Goal: Task Accomplishment & Management: Use online tool/utility

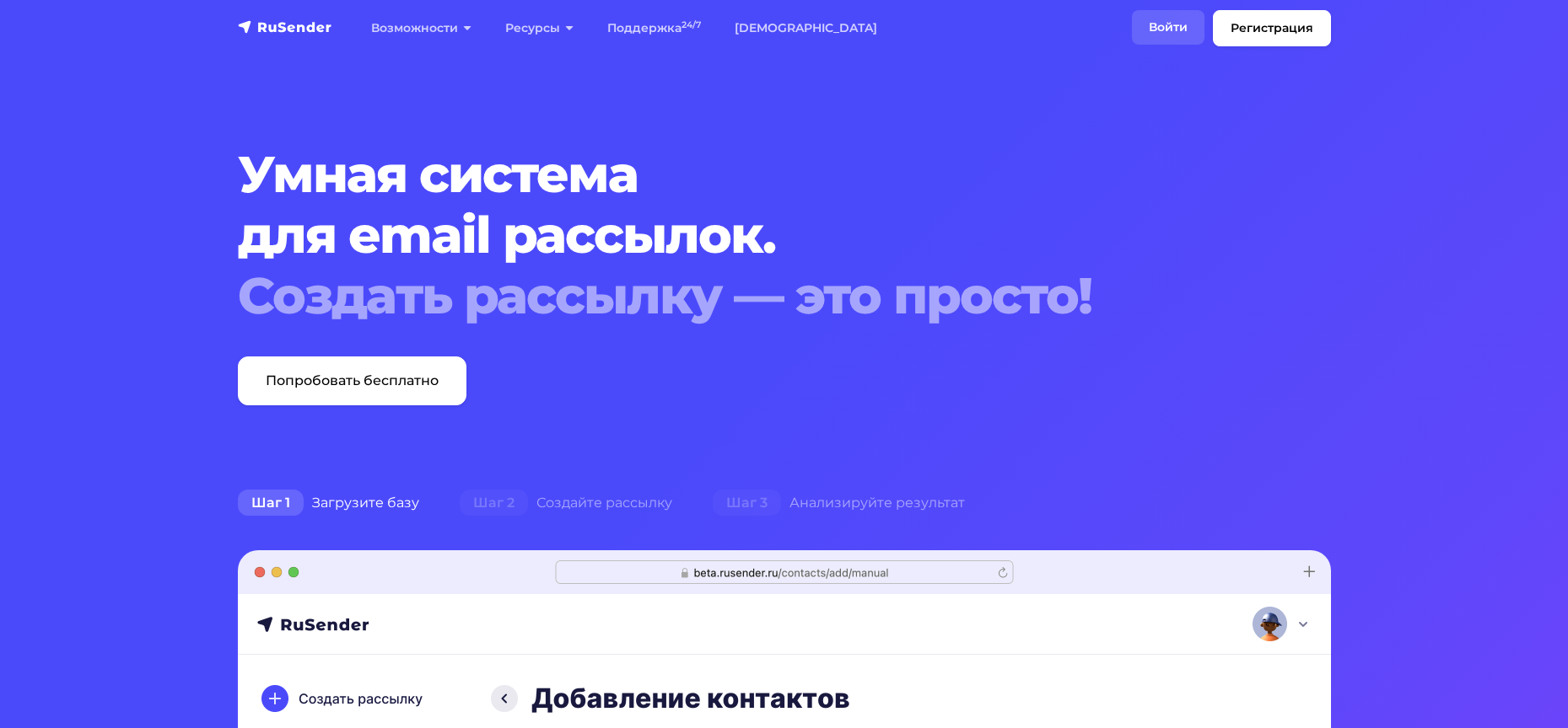
click at [1152, 36] on link "Войти" at bounding box center [1168, 26] width 72 height 34
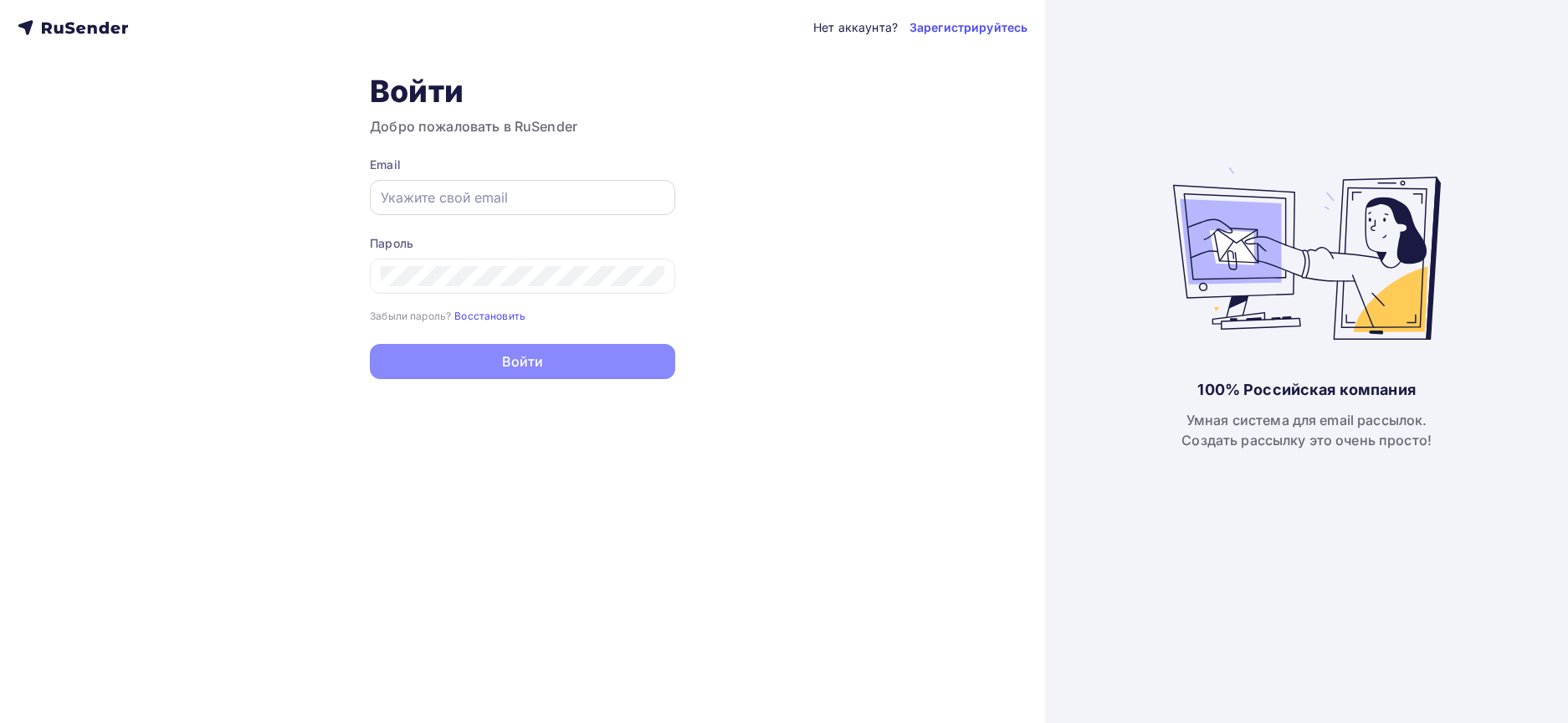
click at [451, 191] on input "text" at bounding box center [521, 197] width 283 height 20
paste input "[EMAIL_ADDRESS][DOMAIN_NAME]"
type input "[EMAIL_ADDRESS][DOMAIN_NAME]"
click at [423, 263] on div at bounding box center [522, 276] width 306 height 35
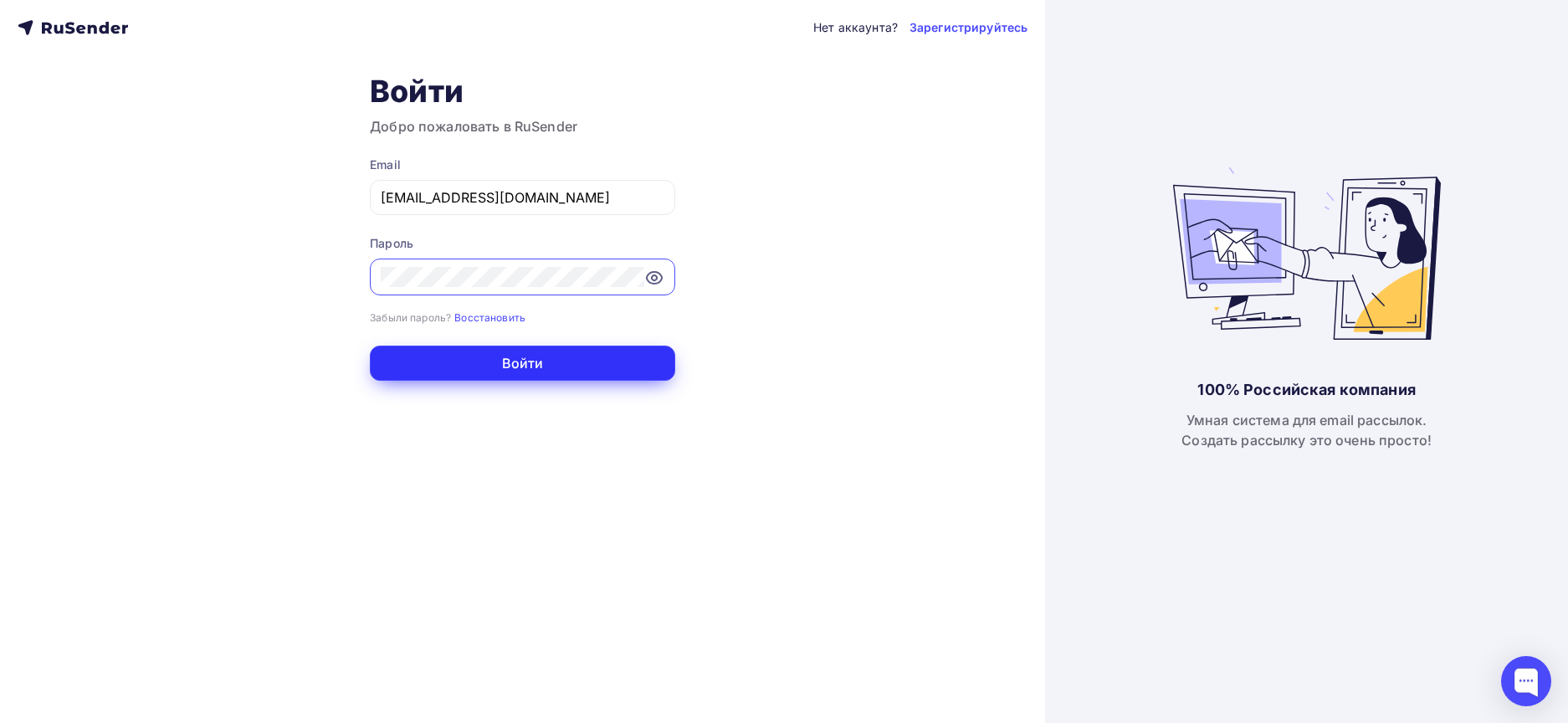
click at [530, 362] on button "Войти" at bounding box center [522, 363] width 306 height 35
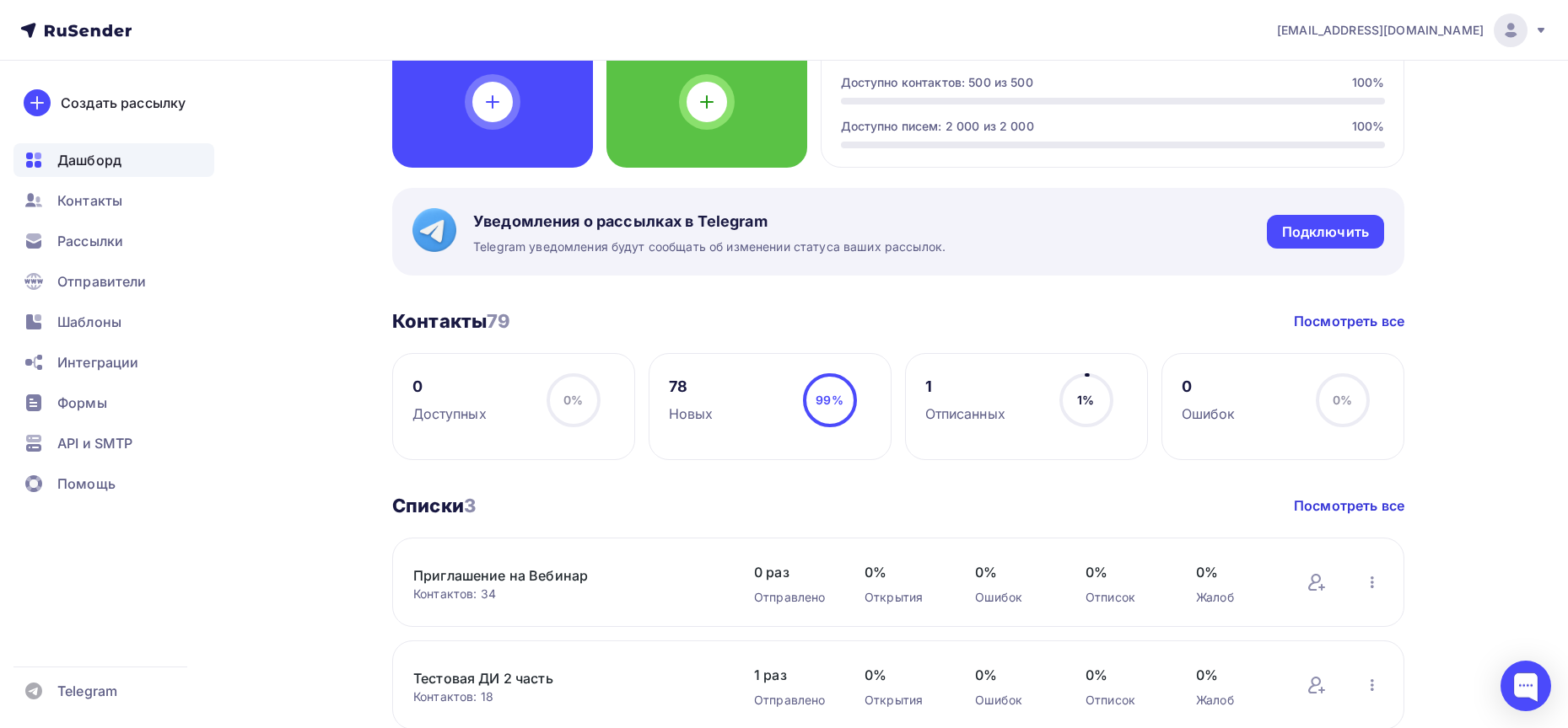
scroll to position [758, 0]
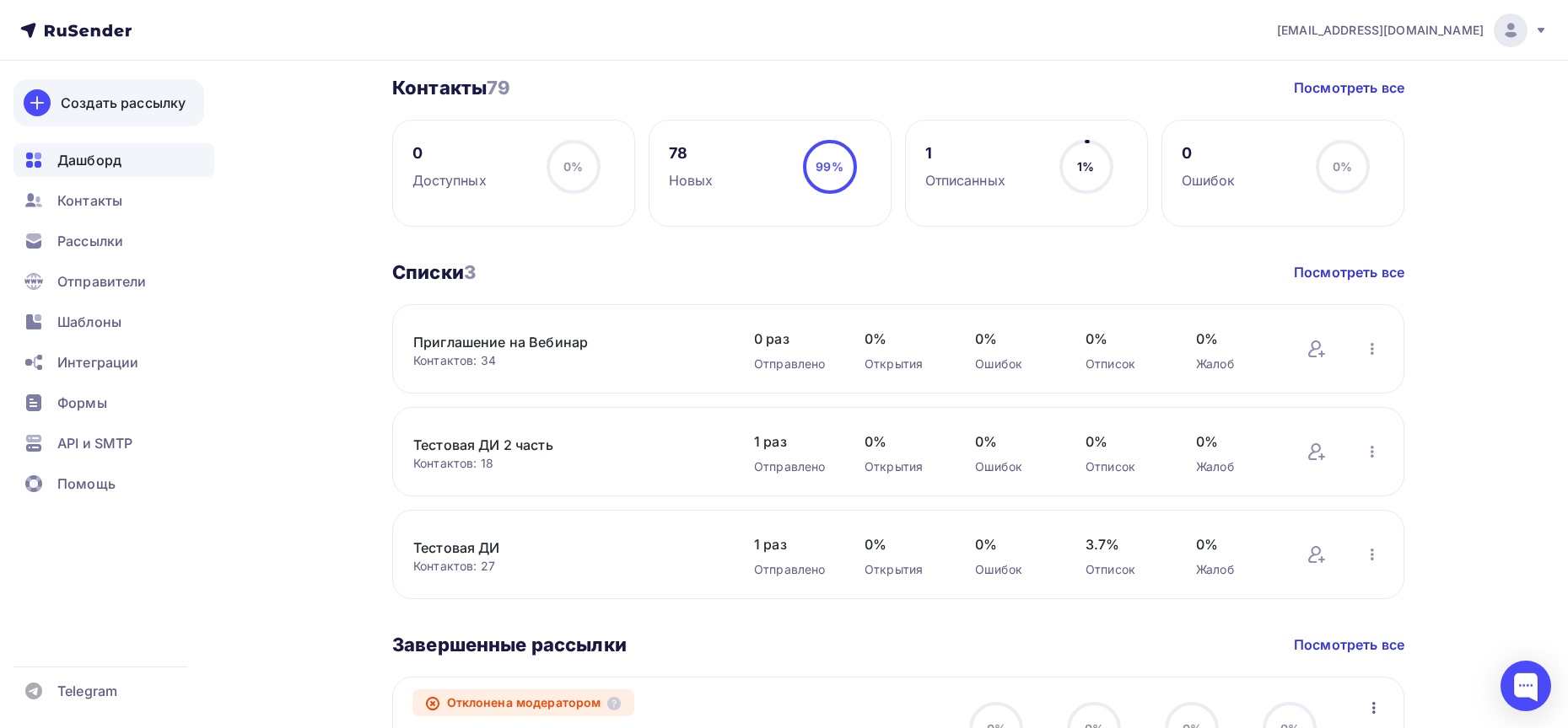
click at [155, 99] on div "Создать рассылку" at bounding box center [123, 102] width 125 height 20
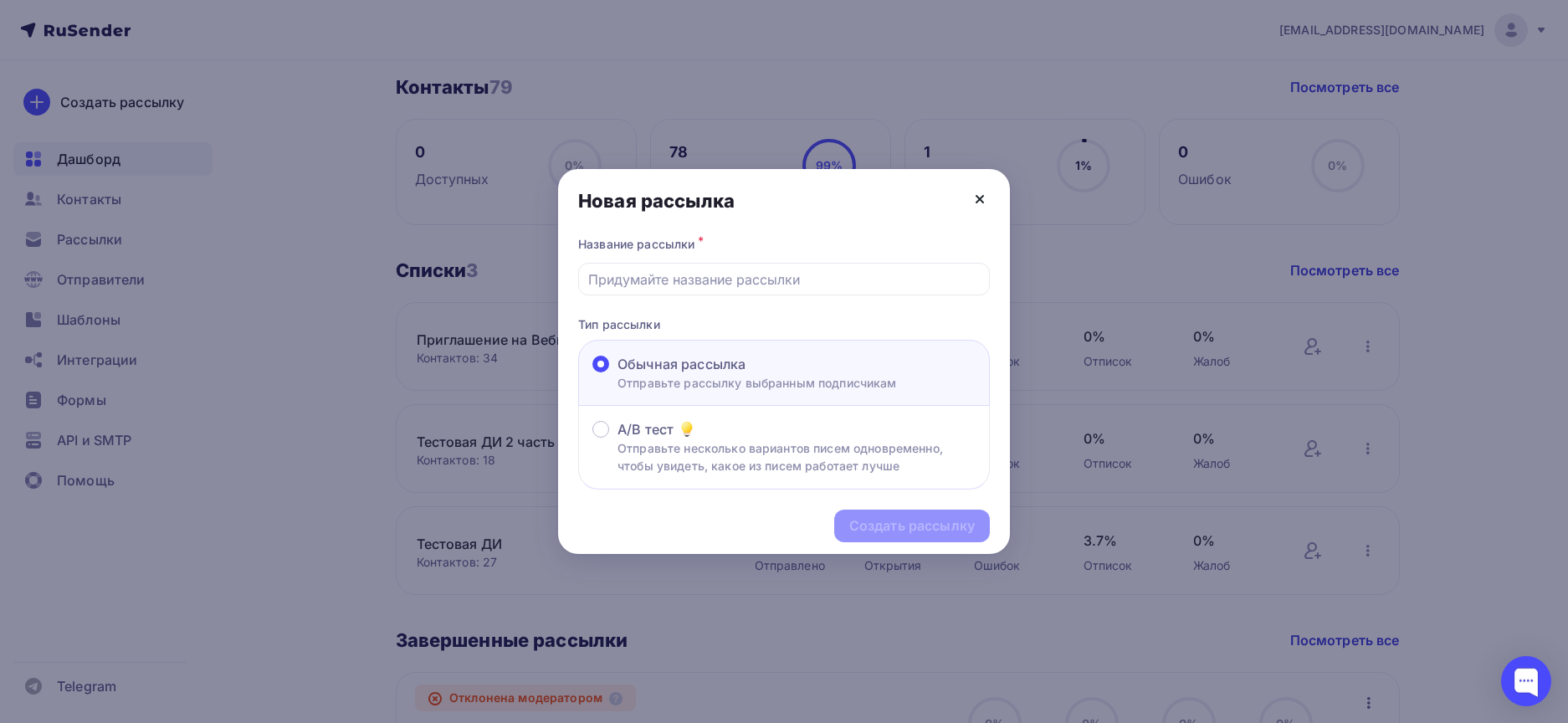
click at [981, 199] on icon at bounding box center [979, 198] width 20 height 20
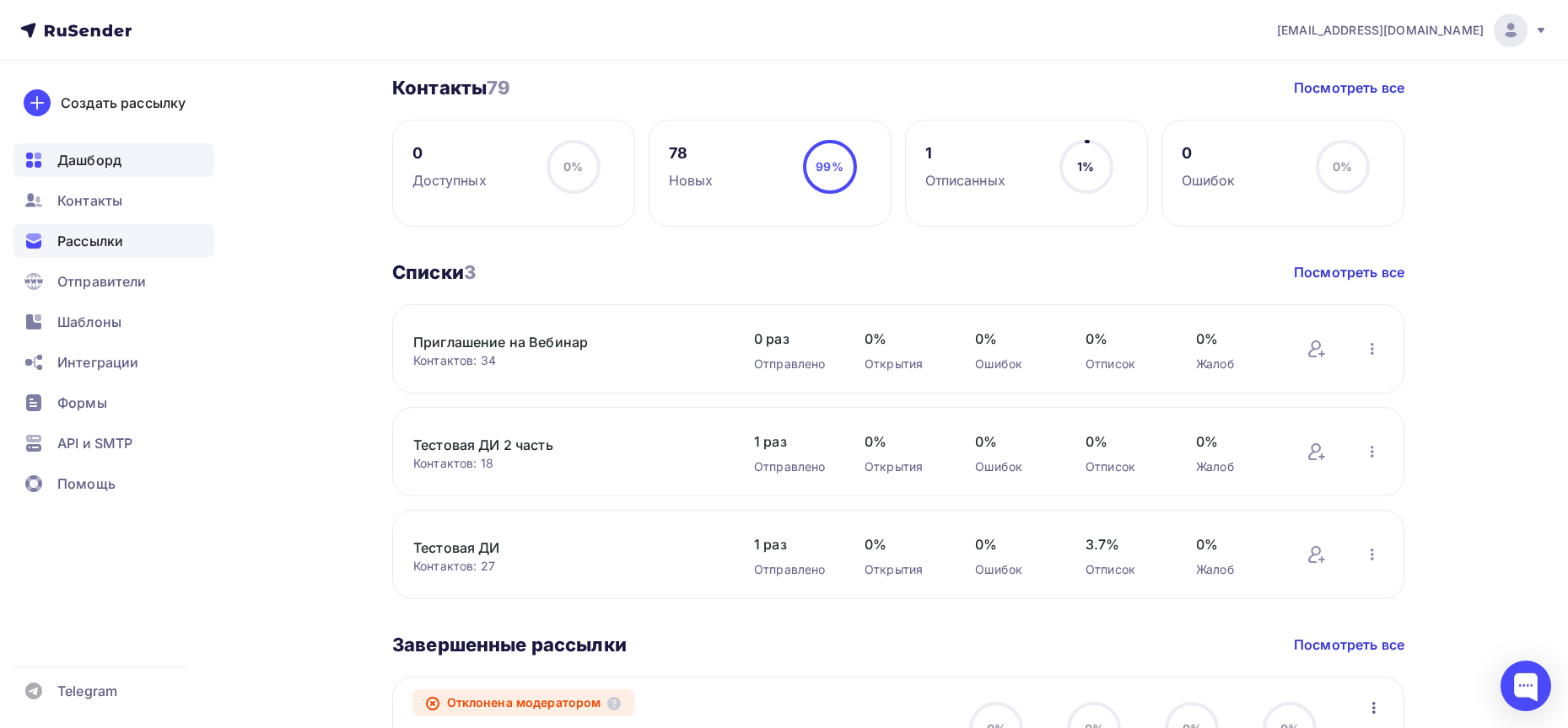
click at [119, 240] on span "Рассылки" at bounding box center [90, 241] width 65 height 20
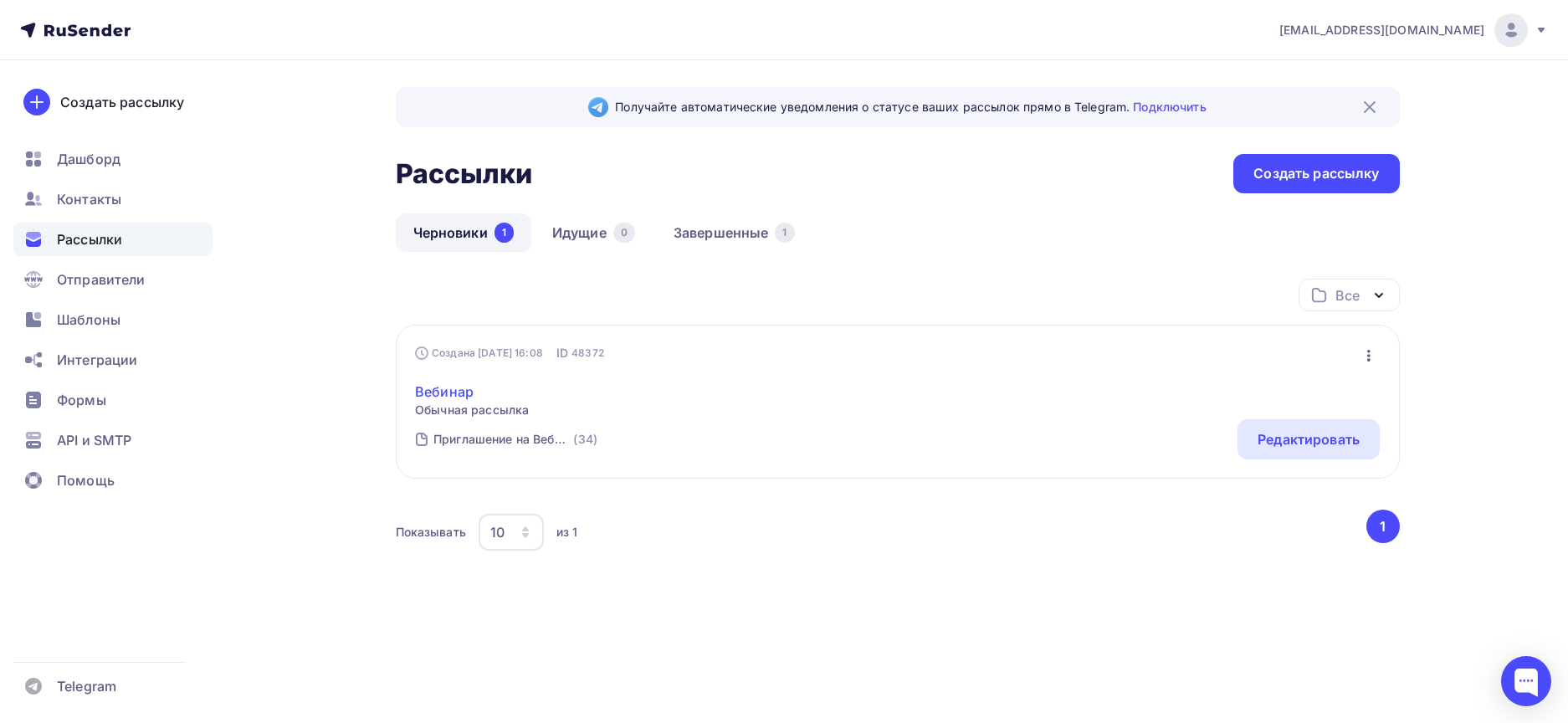
click at [462, 388] on link "Вебинар" at bounding box center [472, 391] width 114 height 20
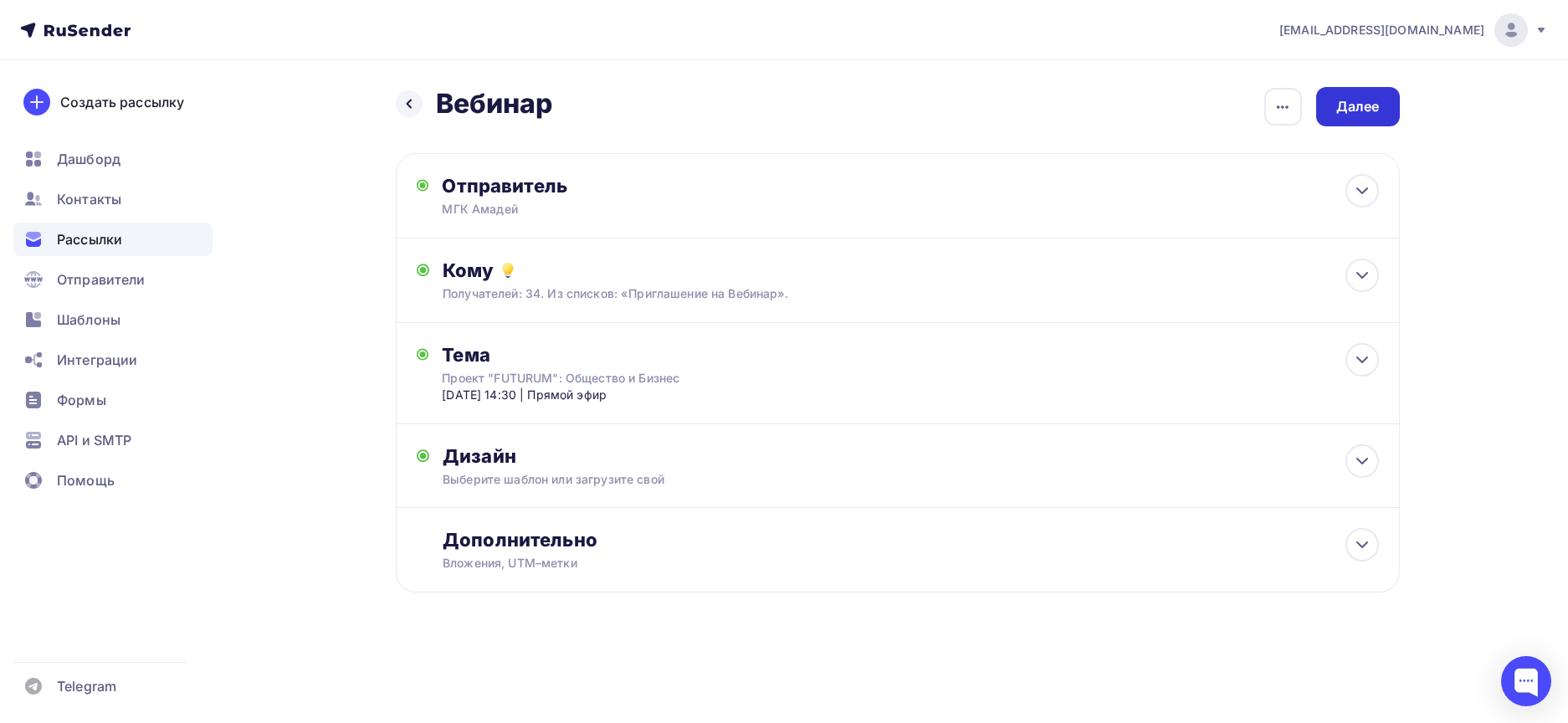
click at [1346, 109] on div "Далее" at bounding box center [1357, 106] width 44 height 19
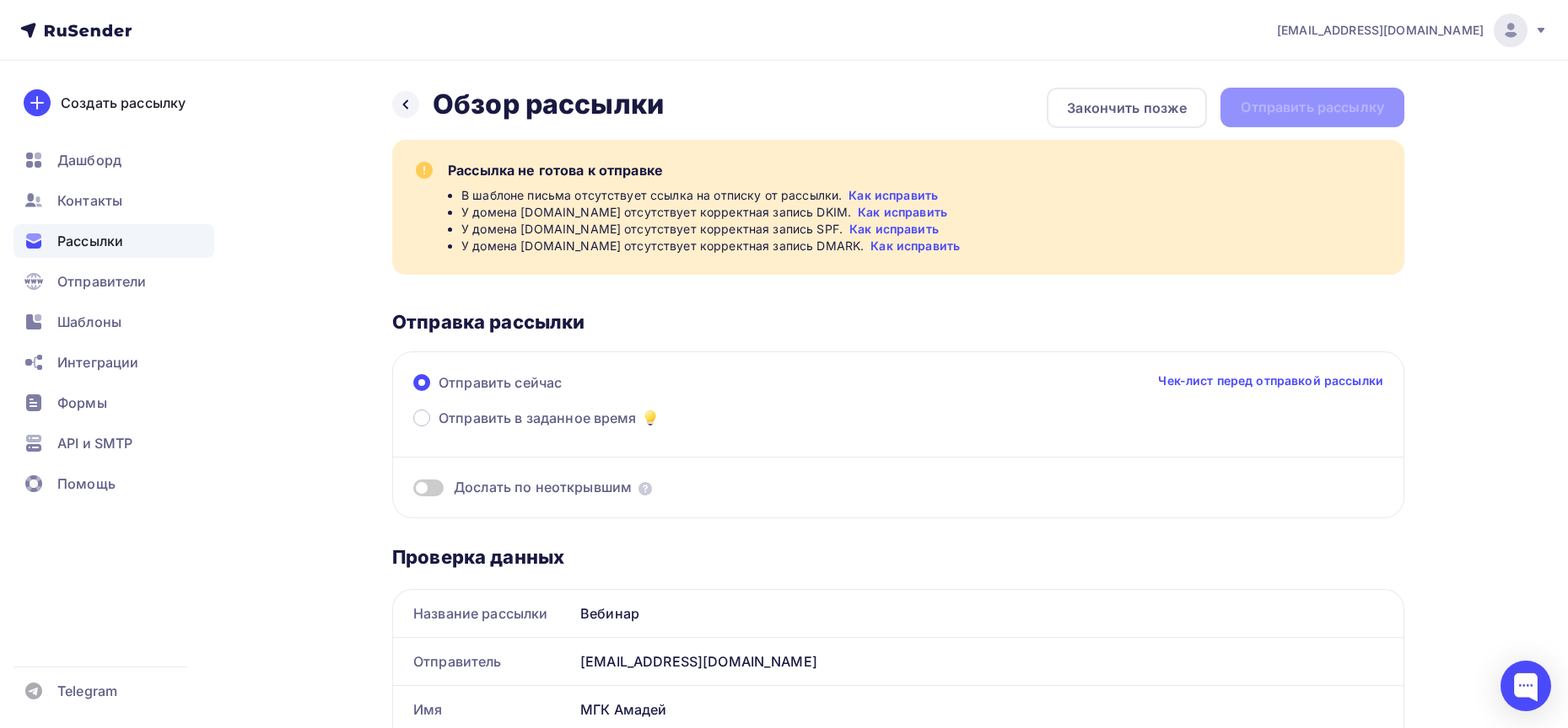
click at [429, 115] on div "Назад Обзор рассылки Обзор рассылки" at bounding box center [528, 104] width 271 height 34
click at [405, 107] on icon at bounding box center [406, 104] width 14 height 14
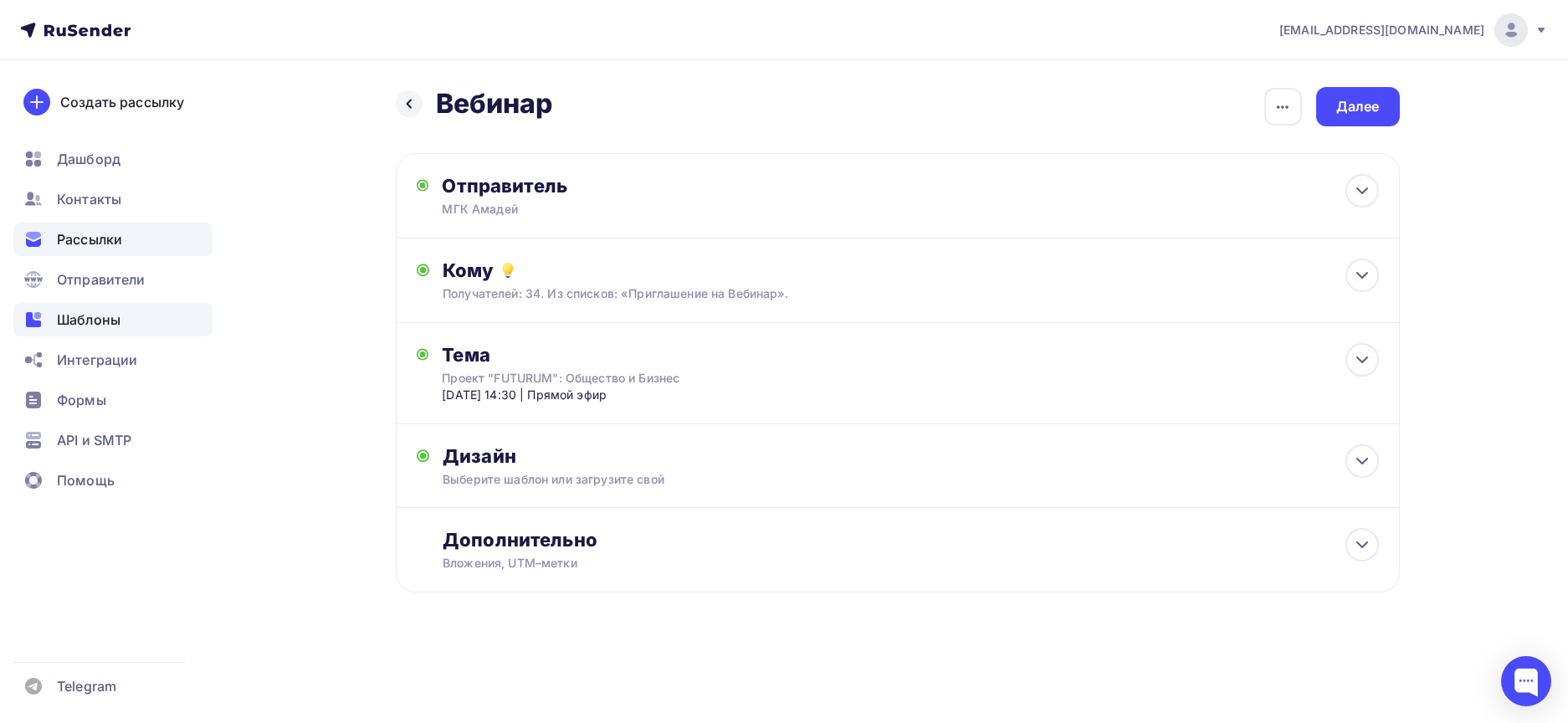
click at [132, 317] on div "Шаблоны" at bounding box center [113, 319] width 199 height 34
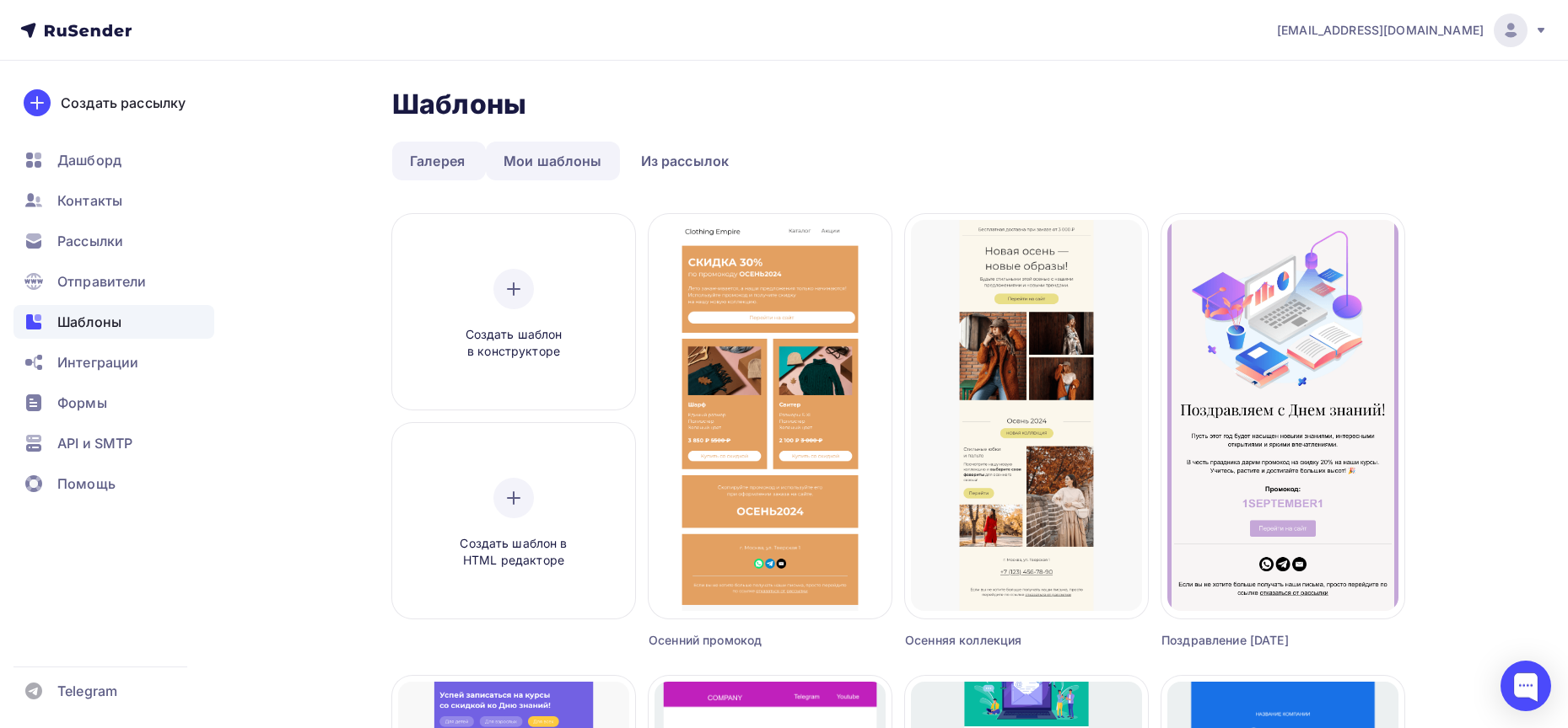
click at [527, 149] on link "Мои шаблоны" at bounding box center [553, 161] width 135 height 39
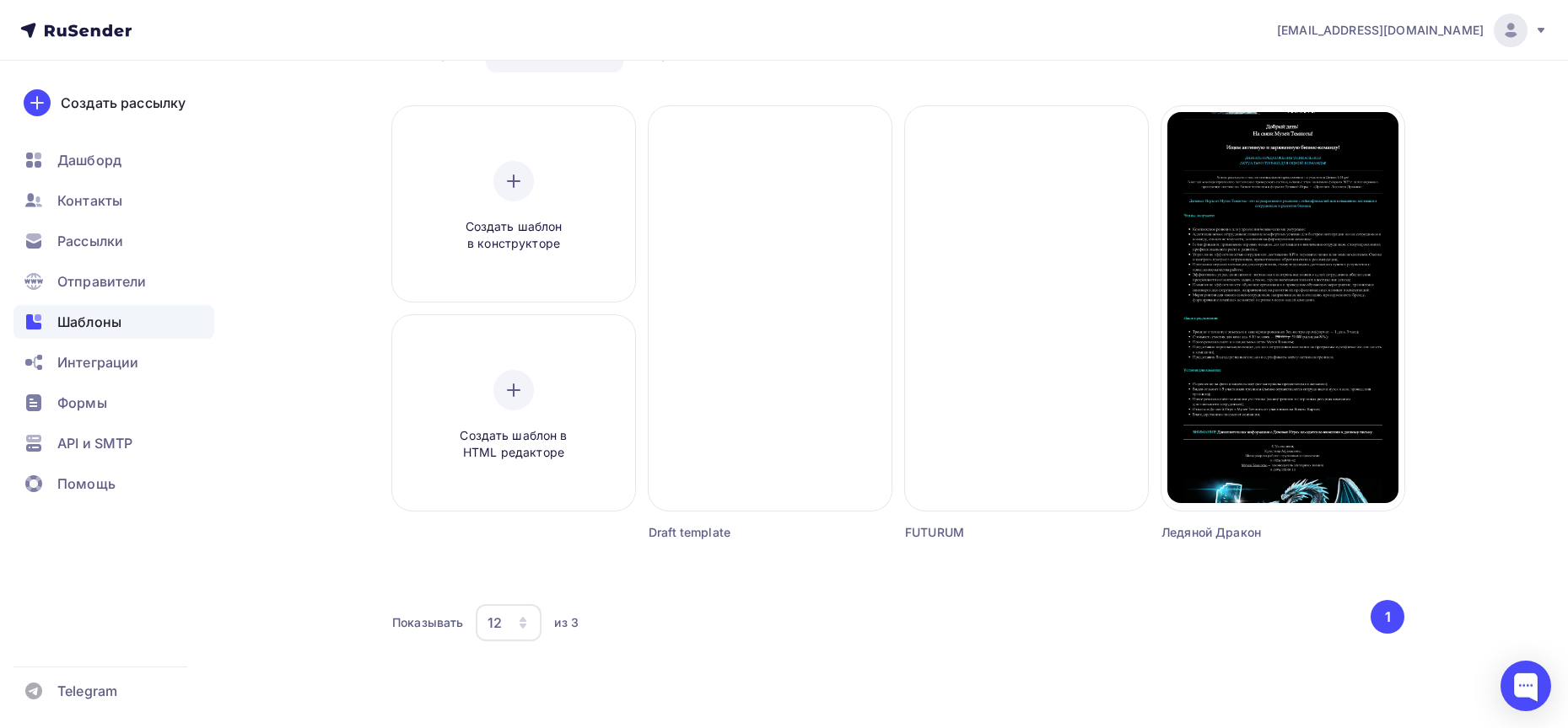
scroll to position [110, 0]
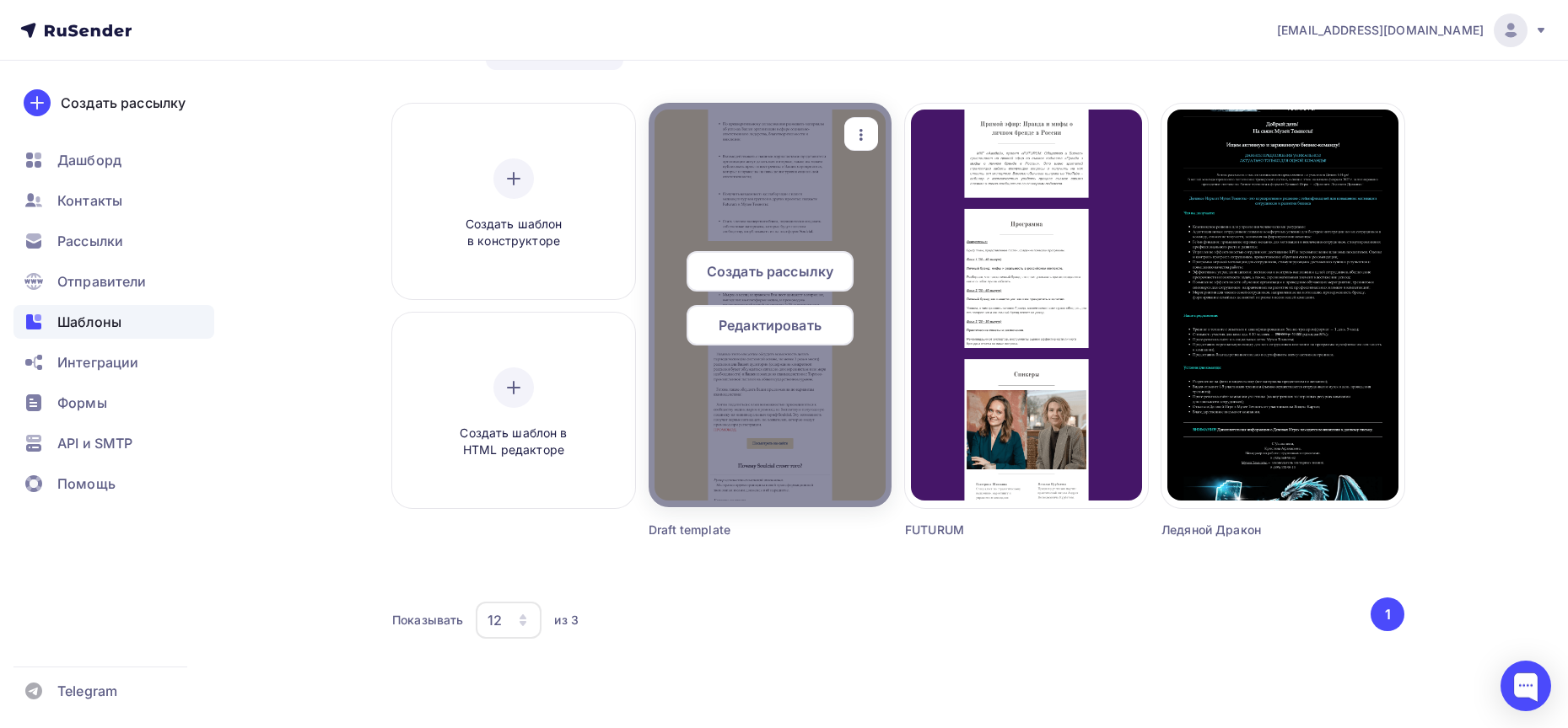
click at [753, 208] on div at bounding box center [769, 305] width 243 height 404
click at [747, 325] on span "Редактировать" at bounding box center [770, 325] width 103 height 20
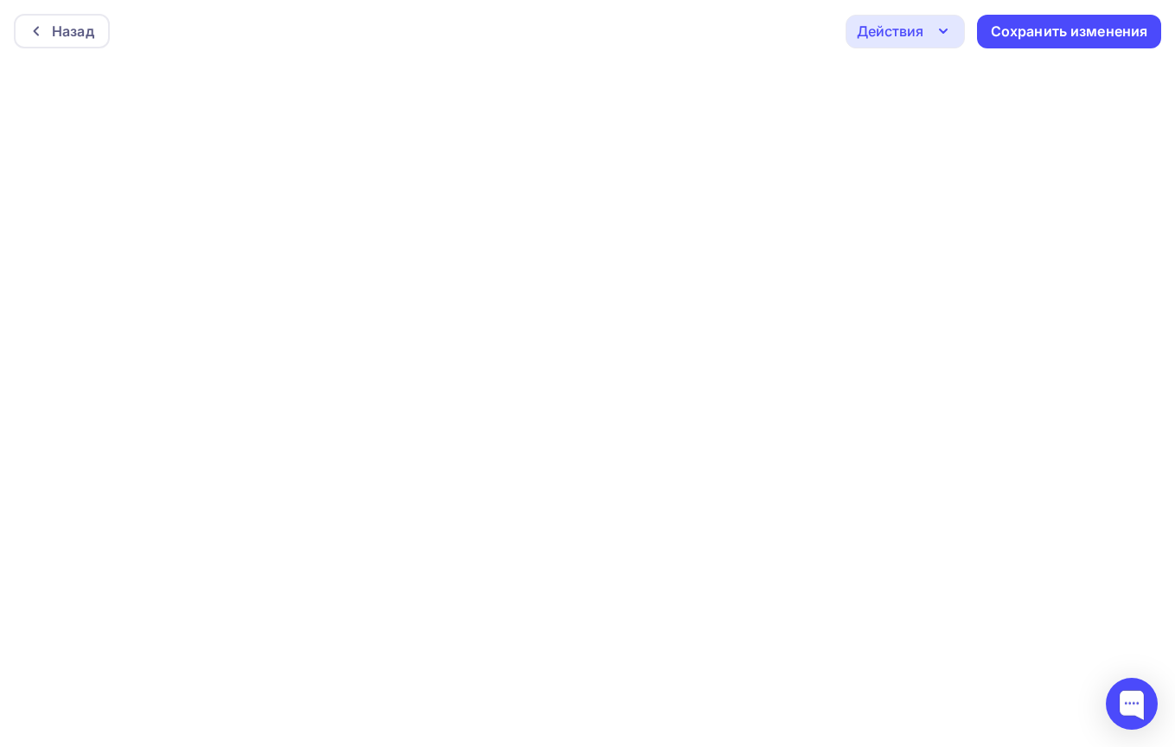
click at [946, 25] on icon "button" at bounding box center [943, 31] width 21 height 21
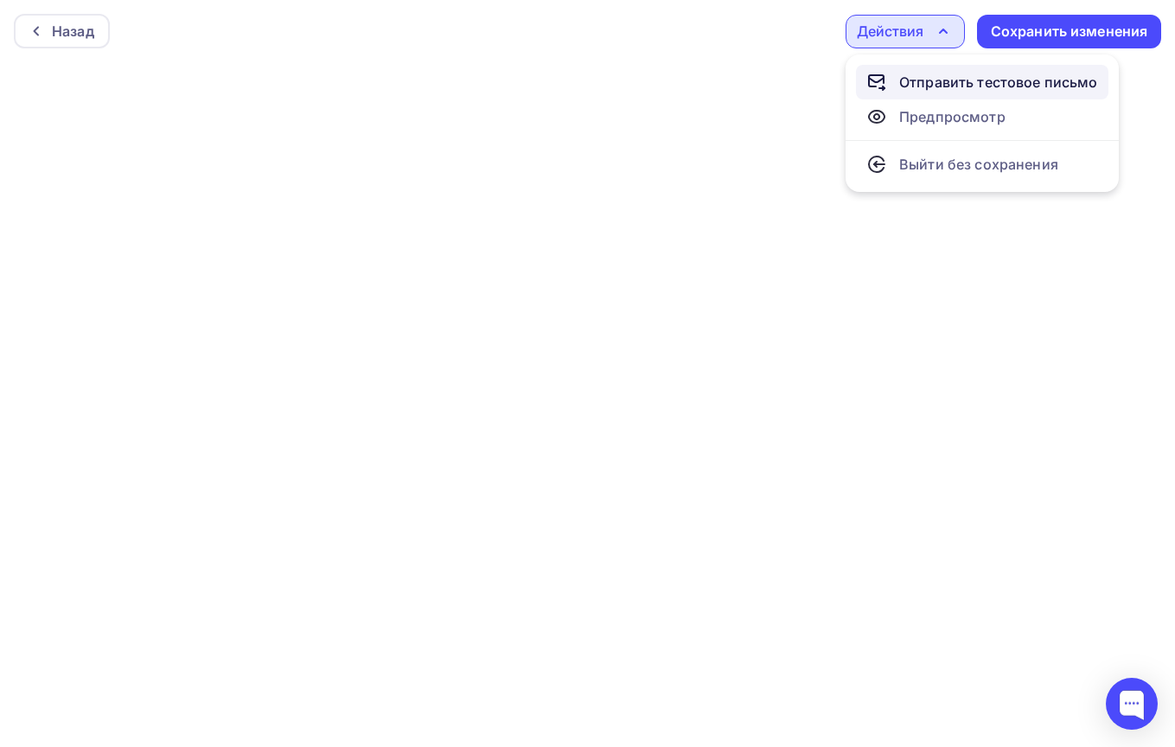
click at [948, 73] on div "Отправить тестовое письмо" at bounding box center [998, 82] width 199 height 21
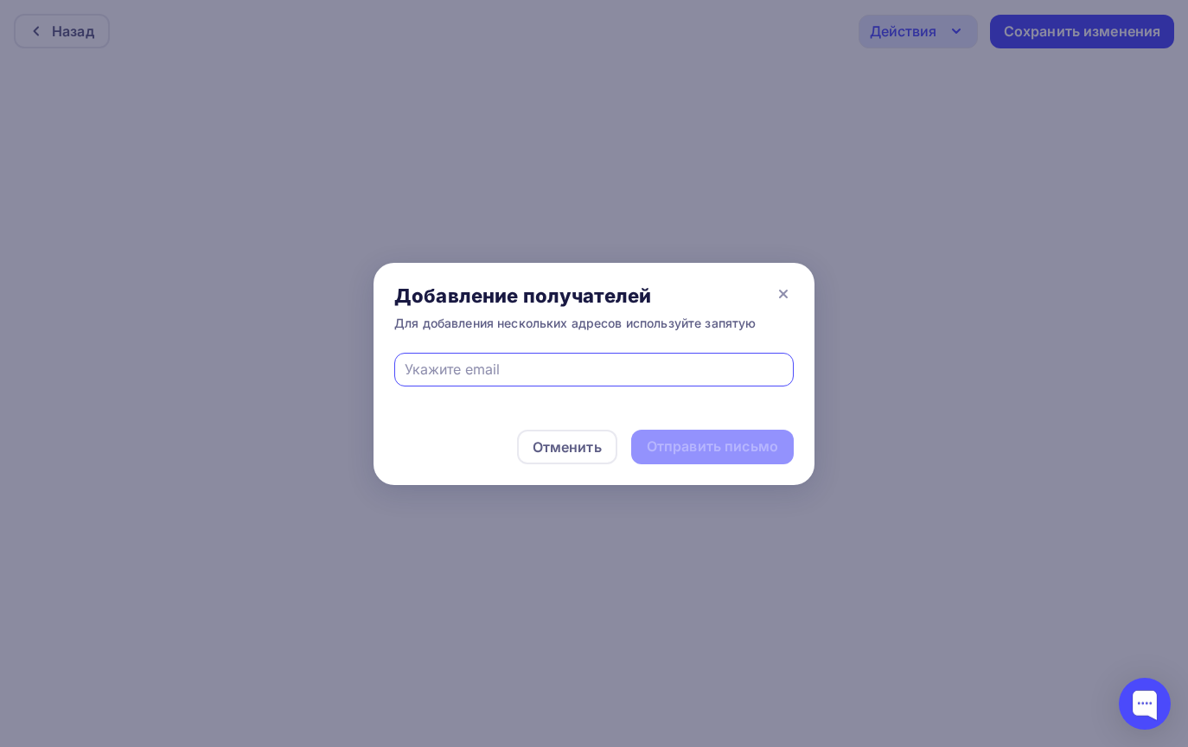
click at [515, 364] on input "text" at bounding box center [595, 369] width 380 height 21
type input "[EMAIL_ADDRESS][DOMAIN_NAME]"
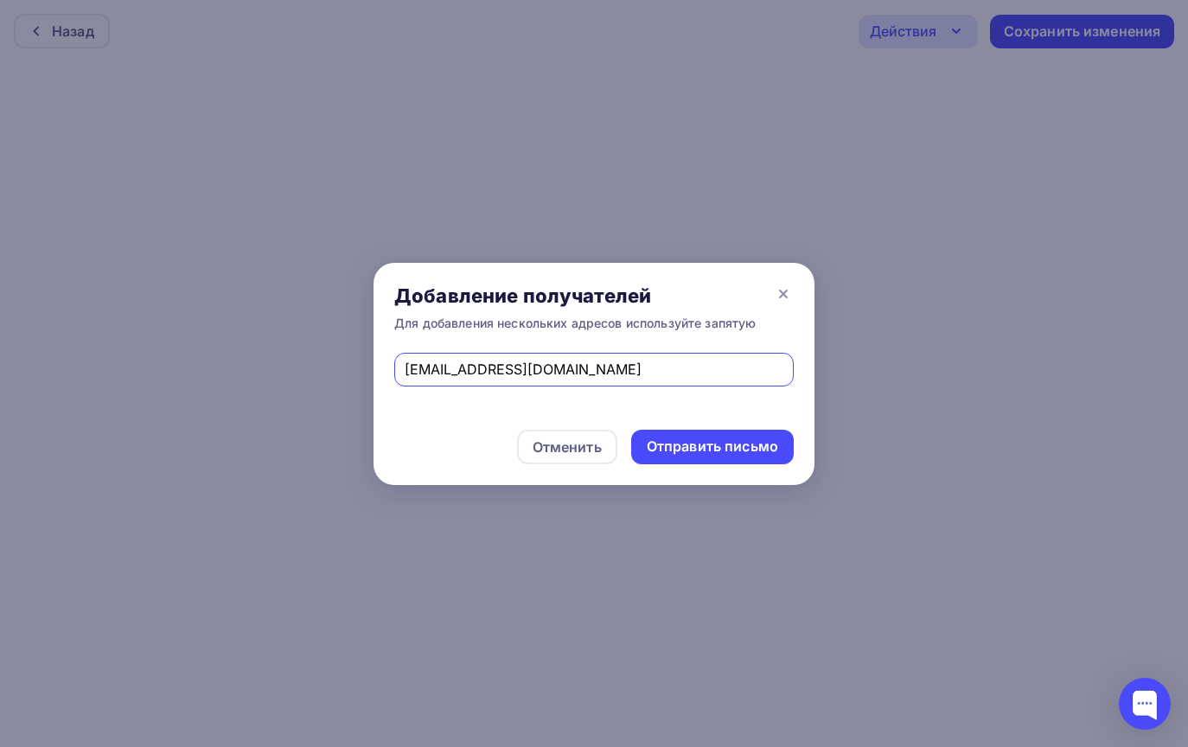
drag, startPoint x: 548, startPoint y: 361, endPoint x: 294, endPoint y: 384, distance: 255.2
click at [294, 384] on div "Добавление получателей Для добавления нескольких адресов используйте запятую [E…" at bounding box center [594, 373] width 1188 height 747
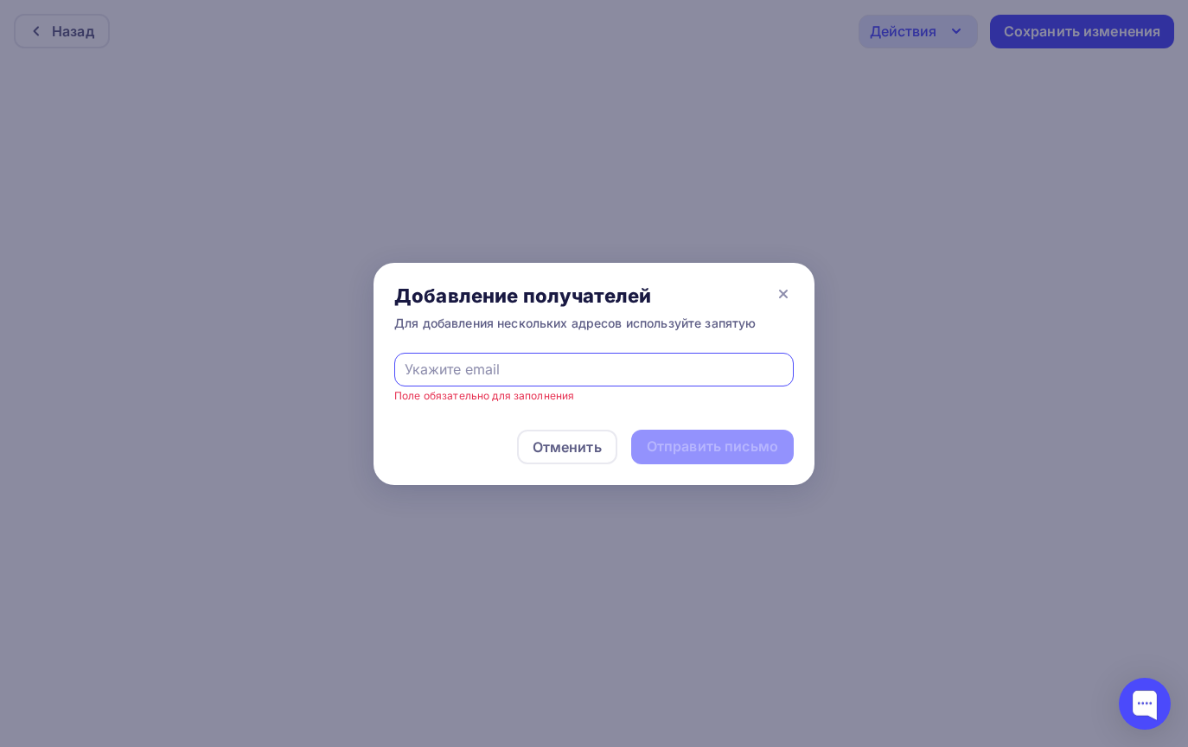
click at [449, 374] on input "text" at bounding box center [595, 369] width 380 height 21
type input "[EMAIL_ADDRESS][DOMAIN_NAME]"
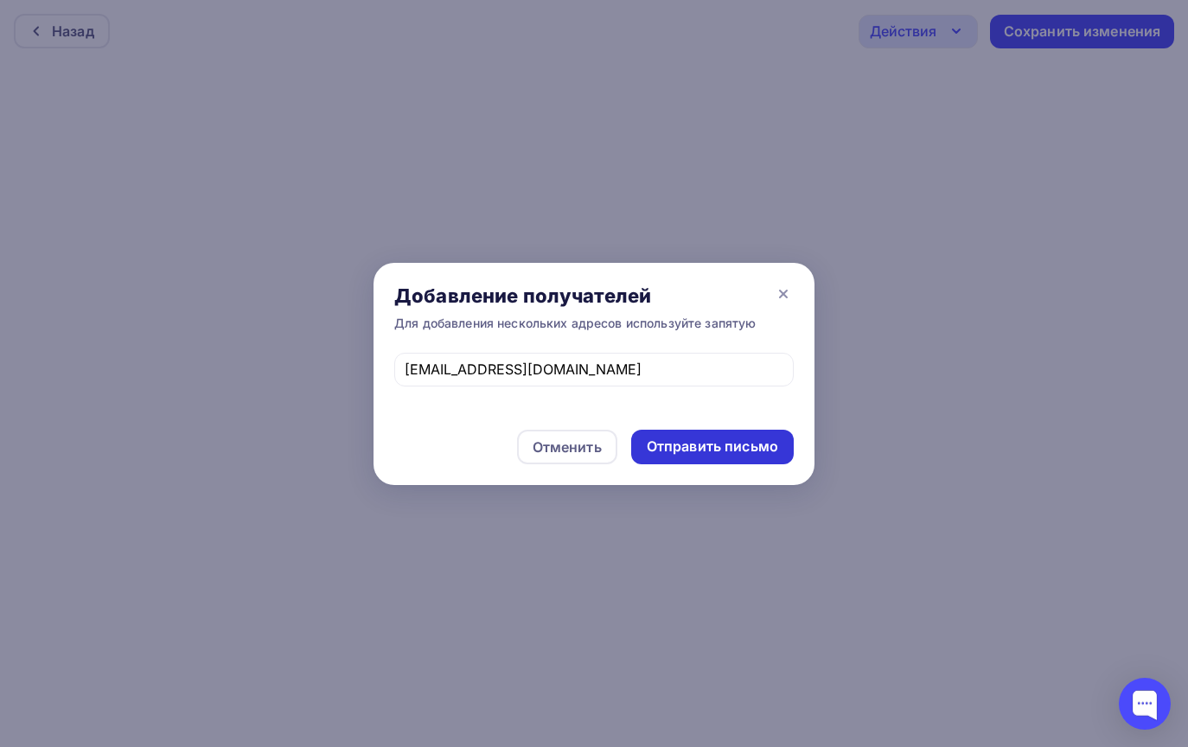
click at [709, 448] on div "Отправить письмо" at bounding box center [712, 447] width 131 height 20
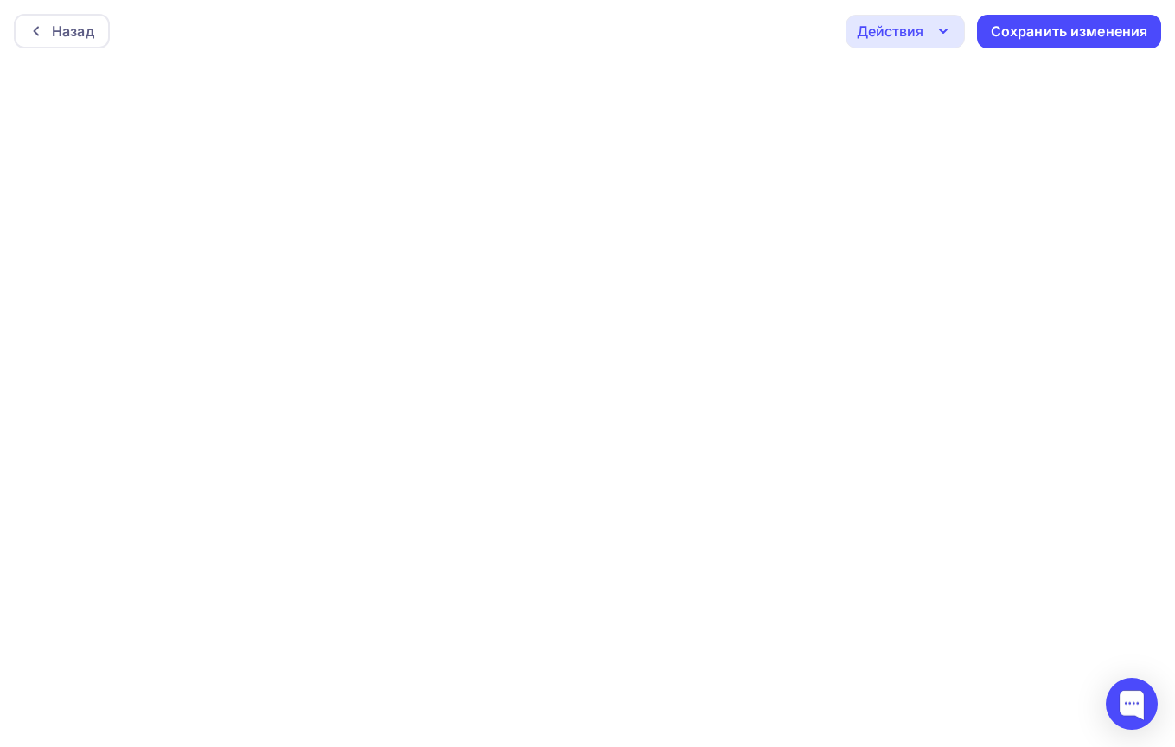
scroll to position [4, 0]
click at [943, 25] on icon "button" at bounding box center [943, 26] width 21 height 21
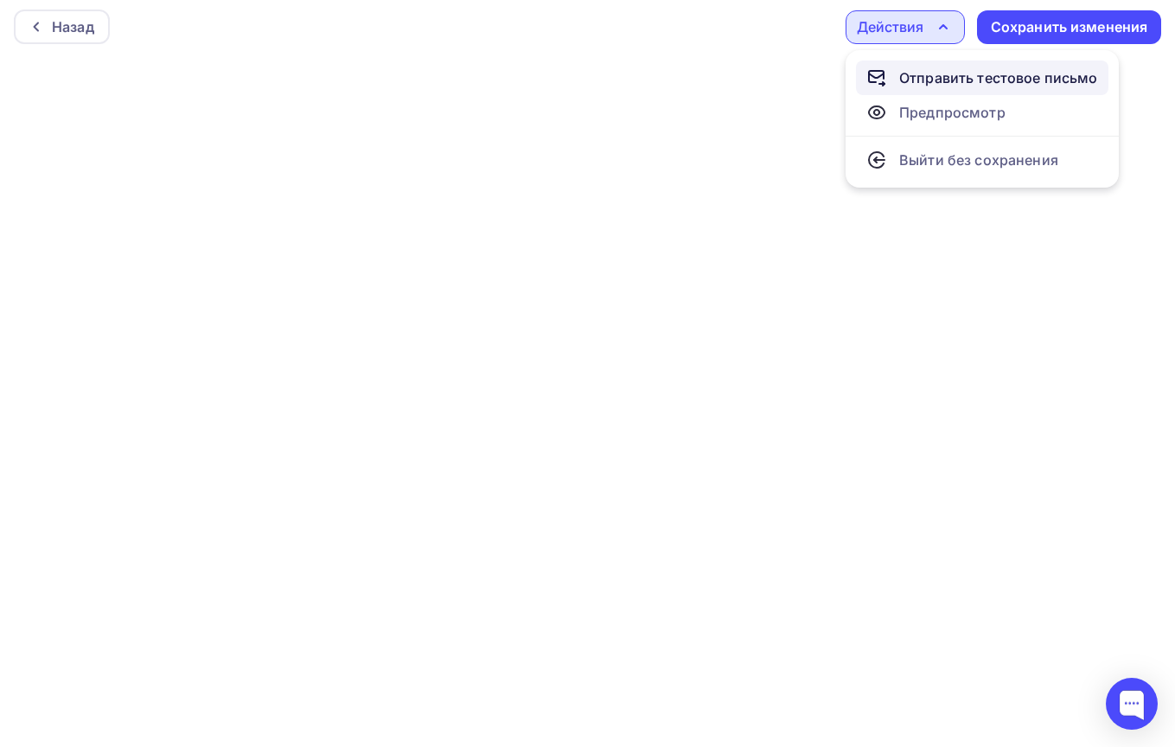
click at [918, 81] on div "Отправить тестовое письмо" at bounding box center [998, 77] width 199 height 21
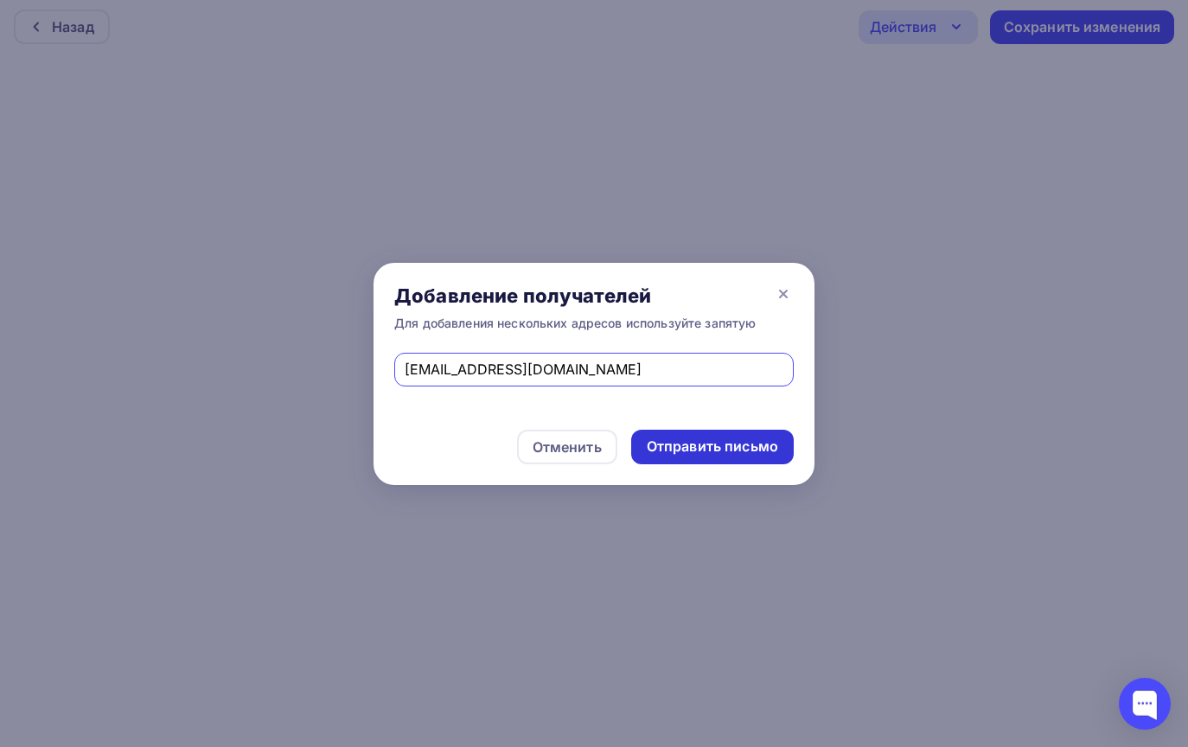
click at [677, 445] on div "Отправить письмо" at bounding box center [712, 447] width 131 height 20
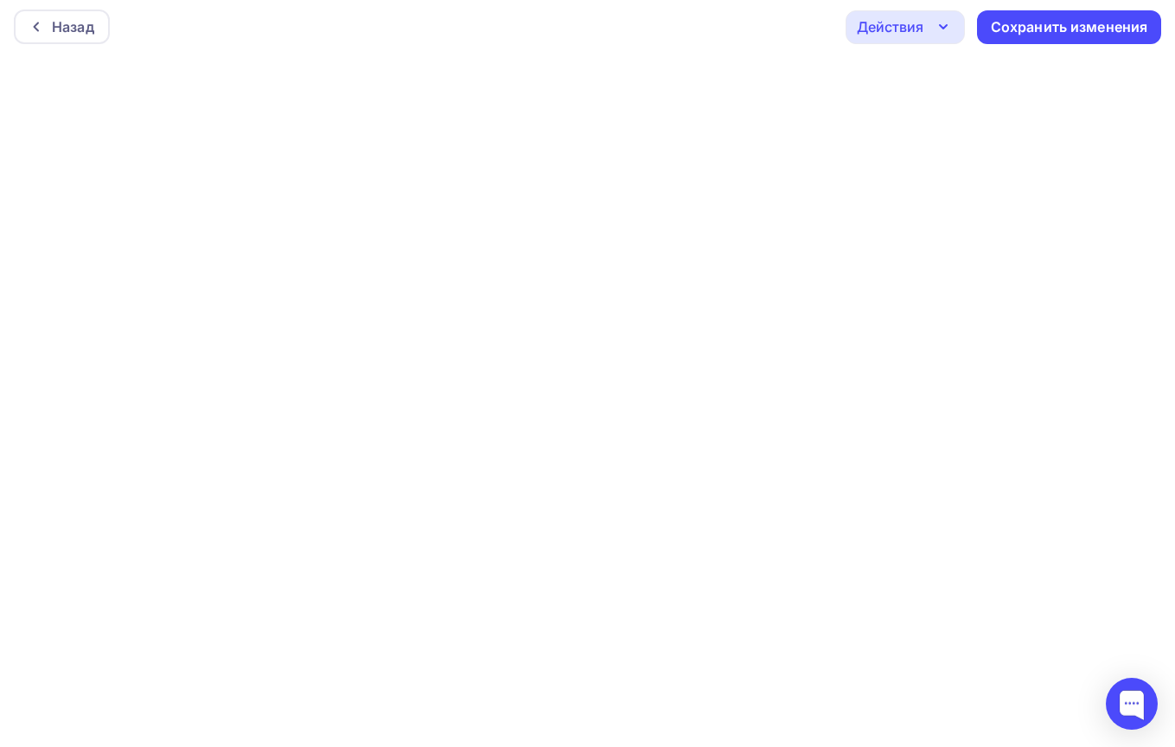
click at [883, 17] on div "Действия" at bounding box center [890, 26] width 67 height 21
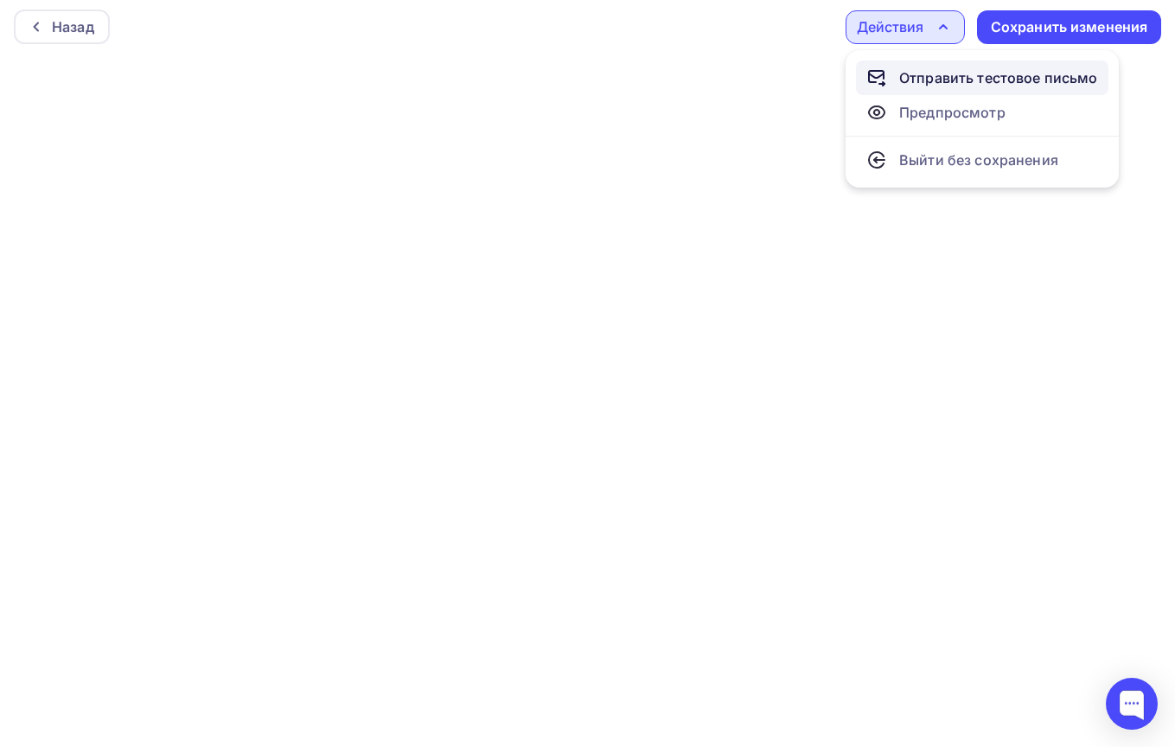
click at [902, 78] on div "Отправить тестовое письмо" at bounding box center [998, 77] width 199 height 21
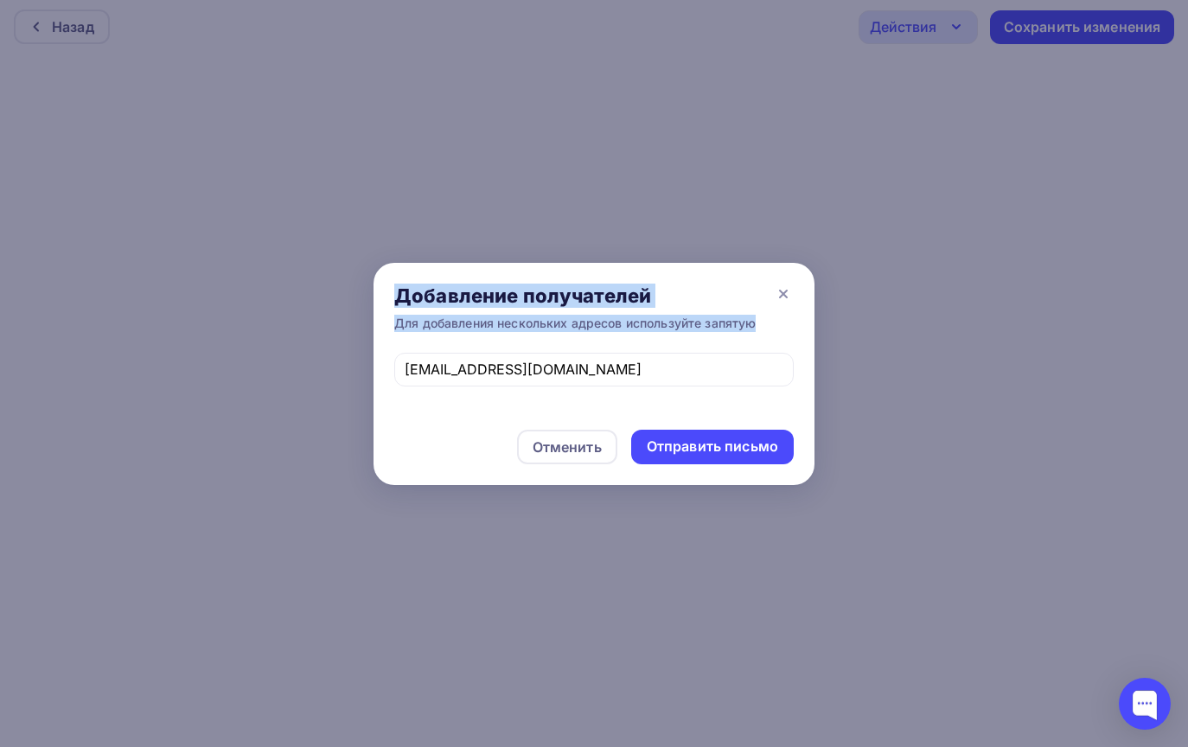
drag, startPoint x: 605, startPoint y: 358, endPoint x: 362, endPoint y: 356, distance: 243.0
click at [362, 356] on div "Добавление получателей Для добавления нескольких адресов используйте запятую [E…" at bounding box center [594, 373] width 1188 height 747
click at [592, 392] on div "[EMAIL_ADDRESS][DOMAIN_NAME]" at bounding box center [594, 381] width 441 height 56
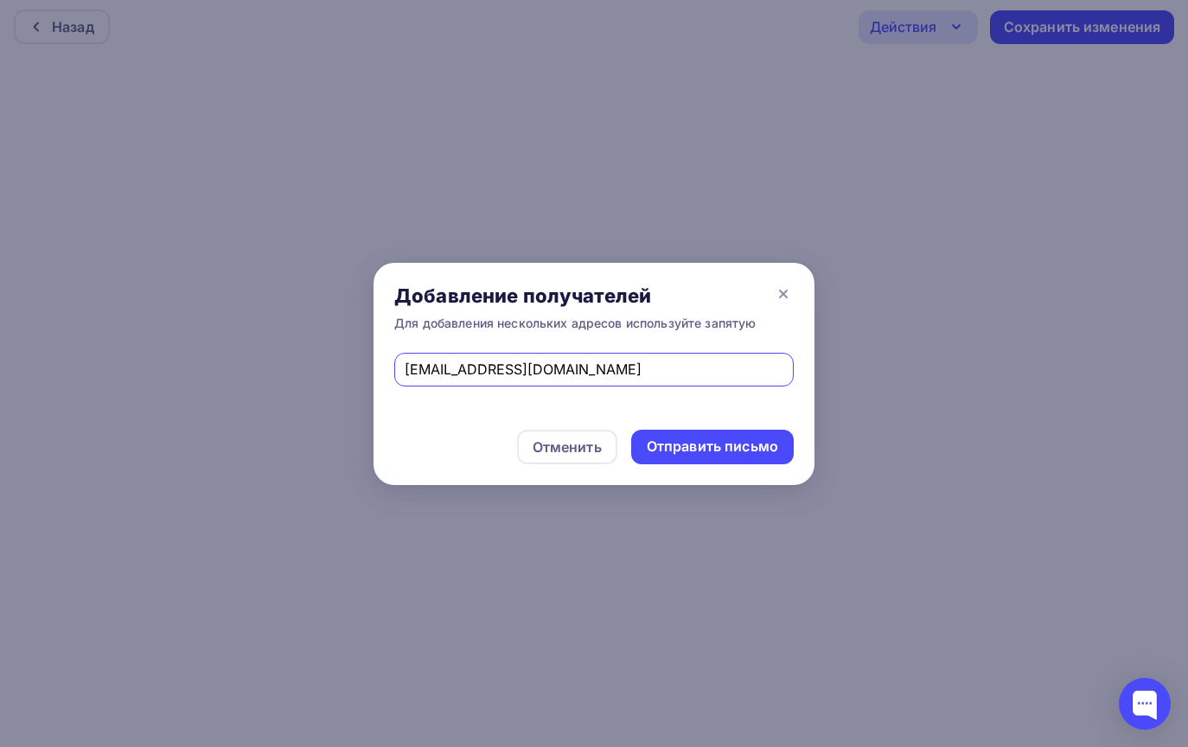
drag, startPoint x: 611, startPoint y: 377, endPoint x: 276, endPoint y: 386, distance: 334.8
click at [276, 386] on div "Добавление получателей Для добавления нескольких адресов используйте запятую [E…" at bounding box center [594, 373] width 1188 height 747
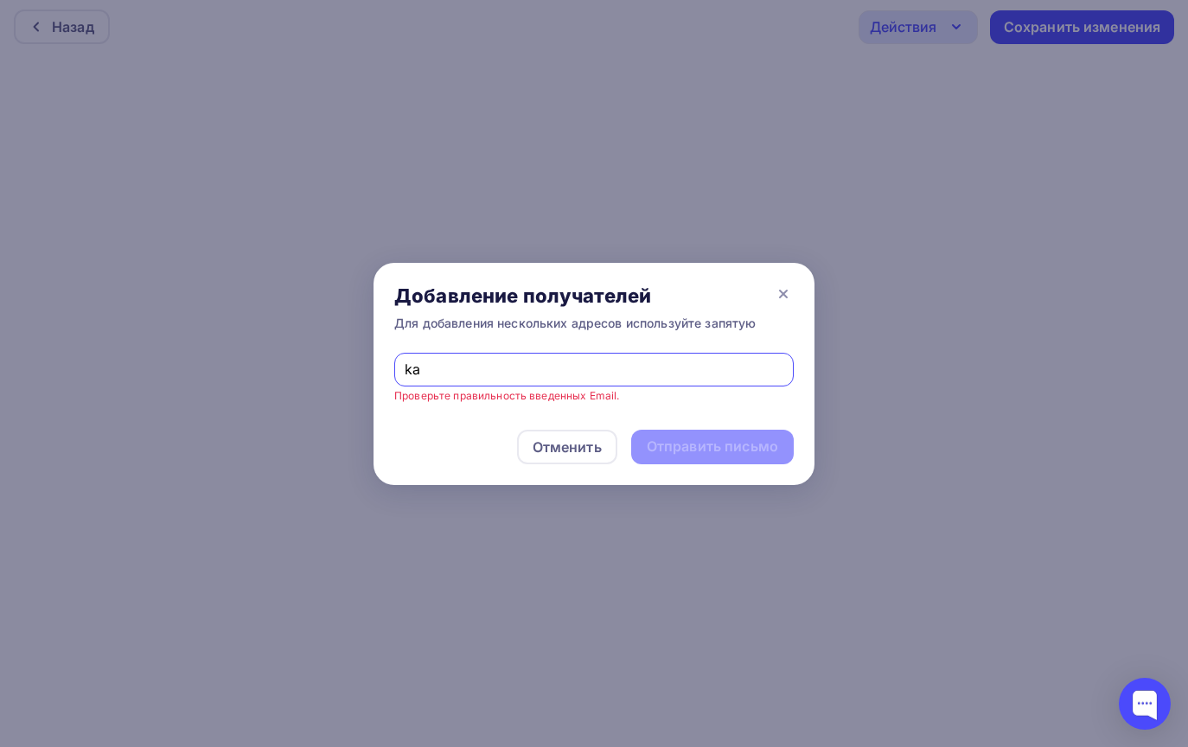
type input "k"
type input "л"
drag, startPoint x: 353, startPoint y: 366, endPoint x: 339, endPoint y: 363, distance: 14.1
click at [339, 363] on div "Добавление получателей Для добавления нескольких адресов используйте запятую ka…" at bounding box center [594, 373] width 1188 height 747
paste input "[EMAIL_ADDRESS][DOMAIN_NAME]"
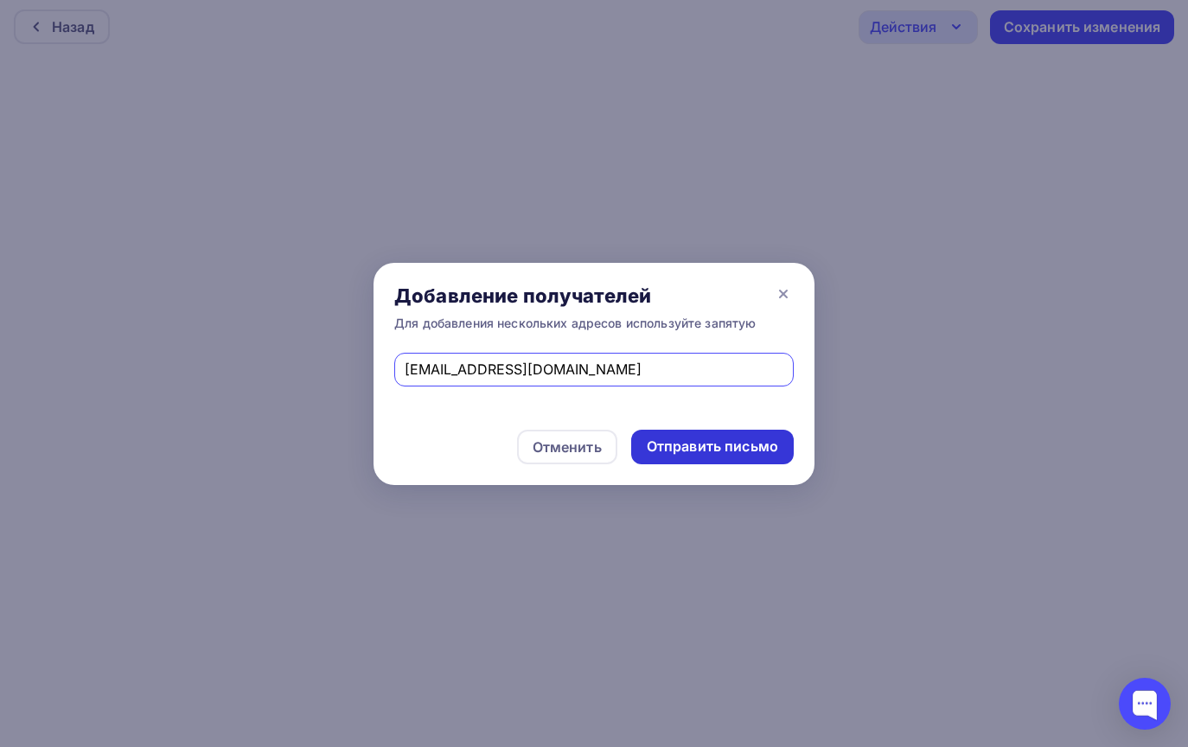
type input "[EMAIL_ADDRESS][DOMAIN_NAME]"
click at [703, 441] on div "Отправить письмо" at bounding box center [712, 447] width 131 height 20
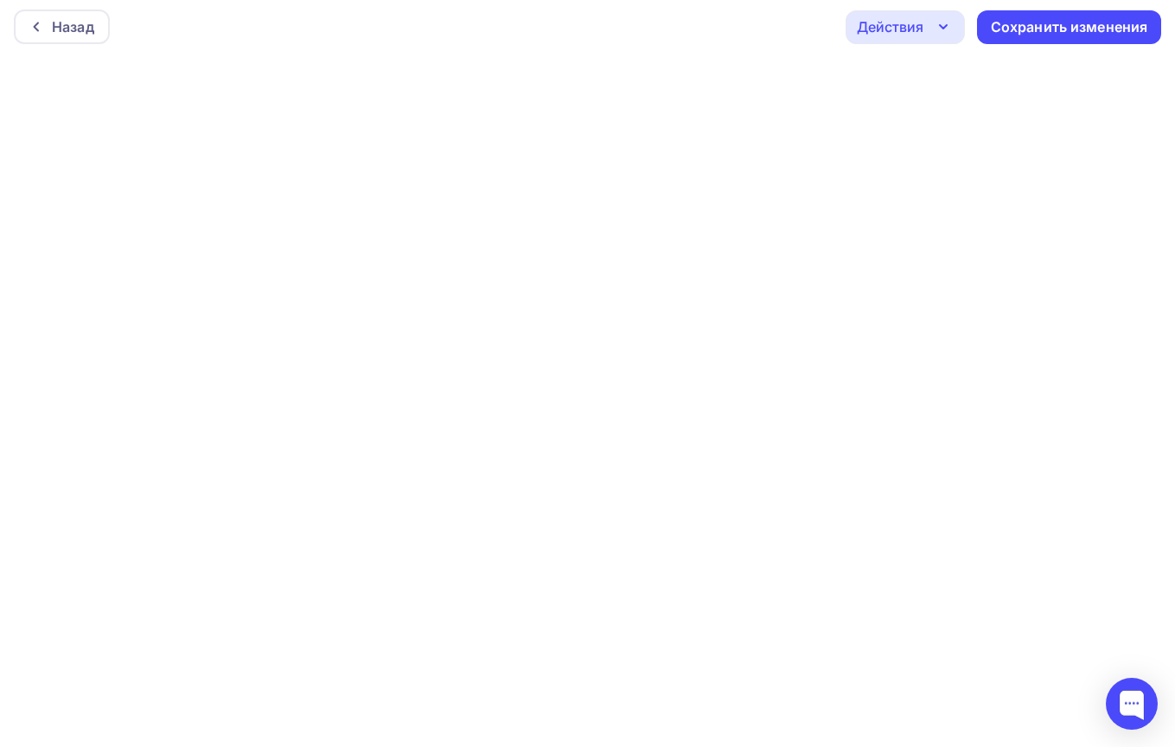
scroll to position [0, 0]
click at [954, 45] on div "Действия" at bounding box center [905, 32] width 119 height 34
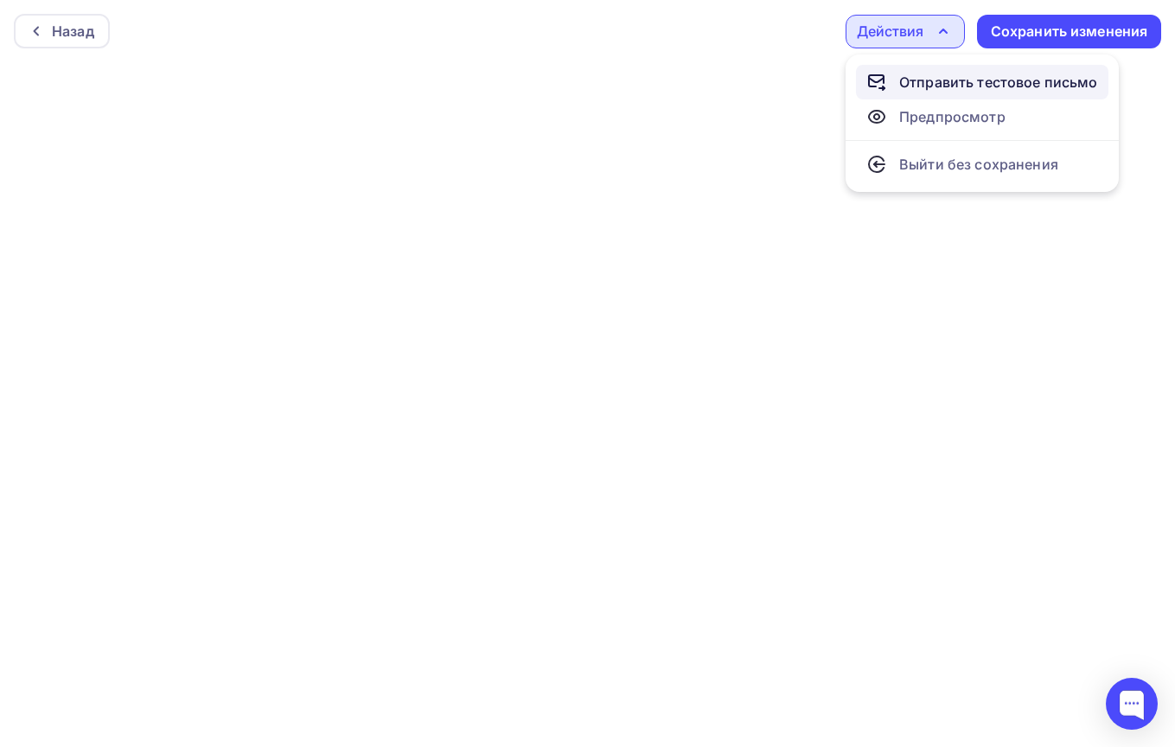
click at [947, 85] on div "Отправить тестовое письмо" at bounding box center [998, 82] width 199 height 21
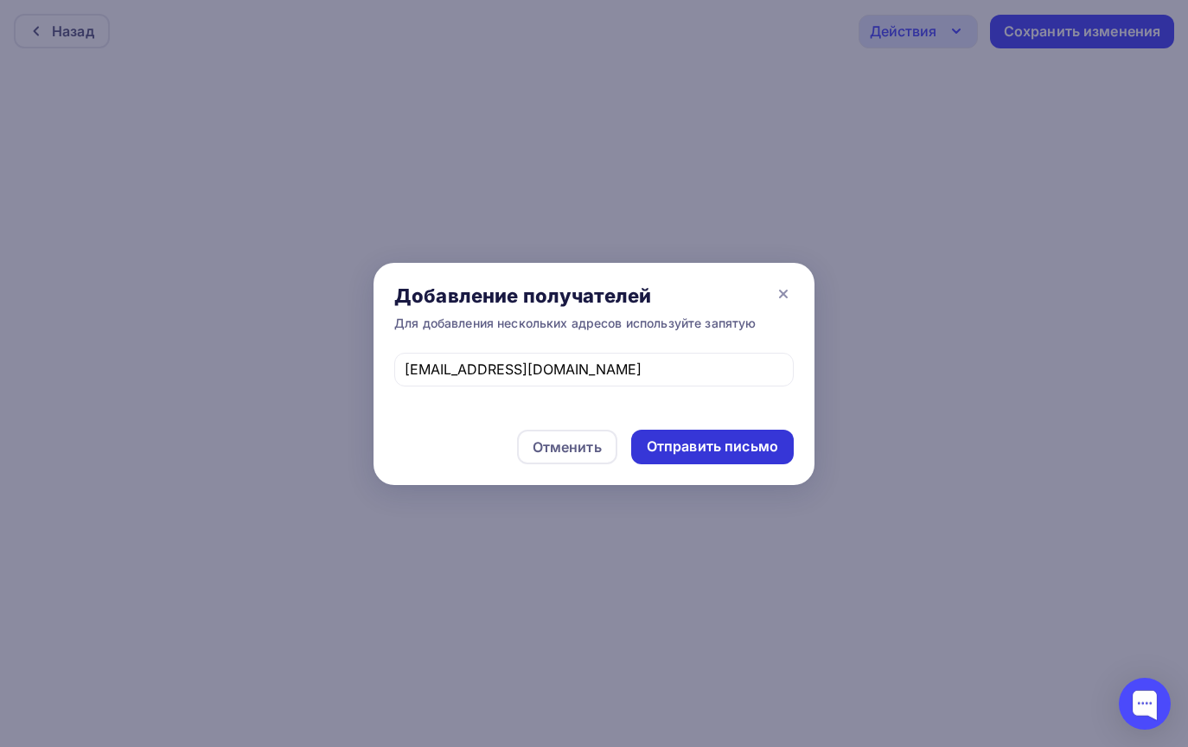
click at [673, 441] on div "Отправить письмо" at bounding box center [712, 447] width 131 height 20
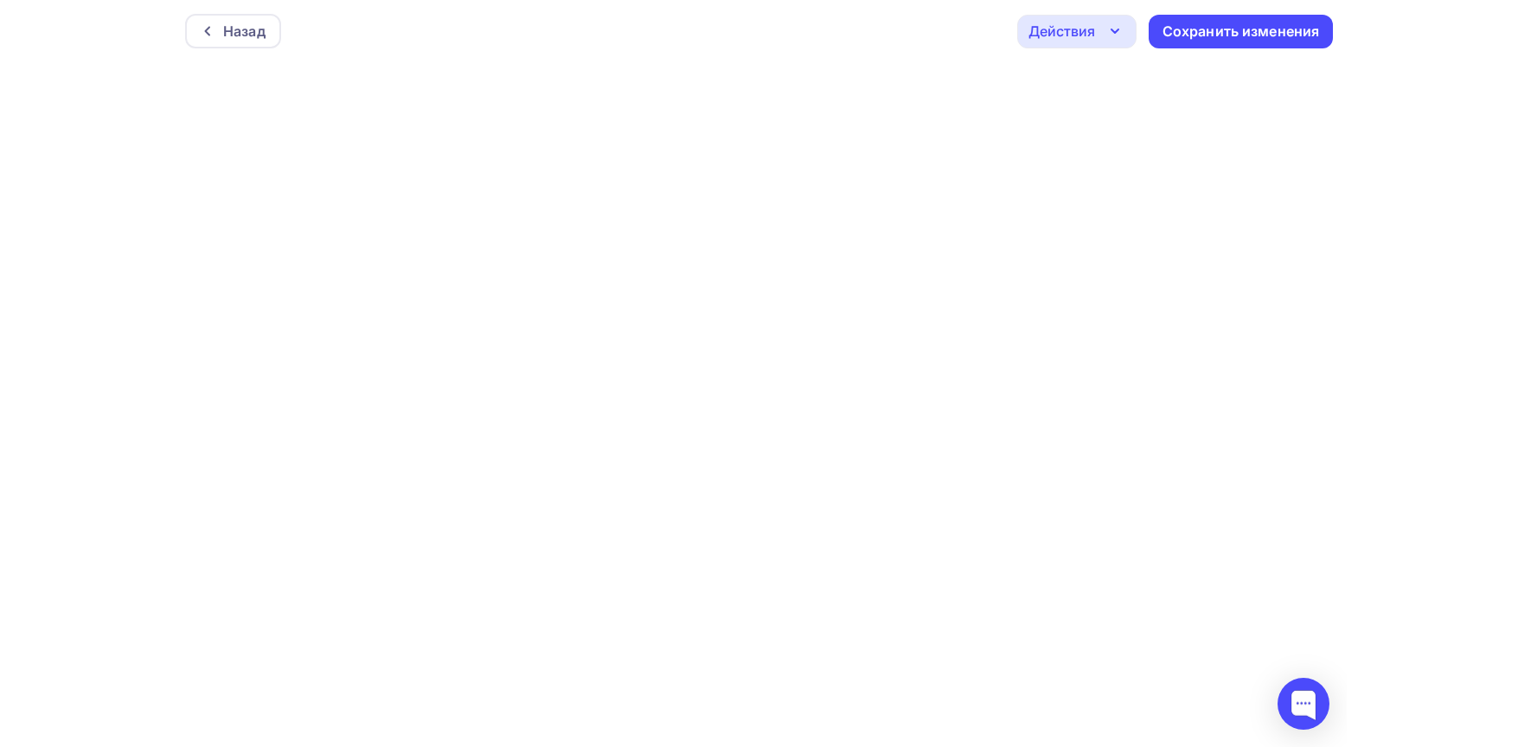
scroll to position [4, 0]
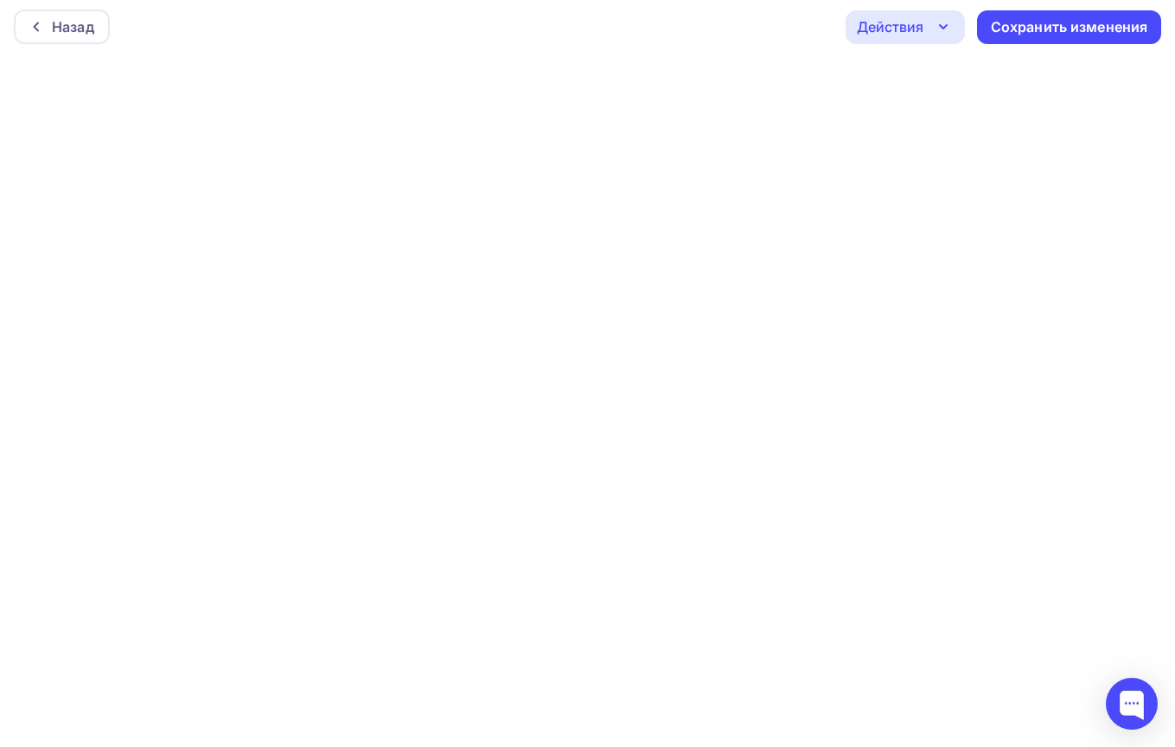
click at [919, 29] on div "Действия" at bounding box center [890, 26] width 67 height 21
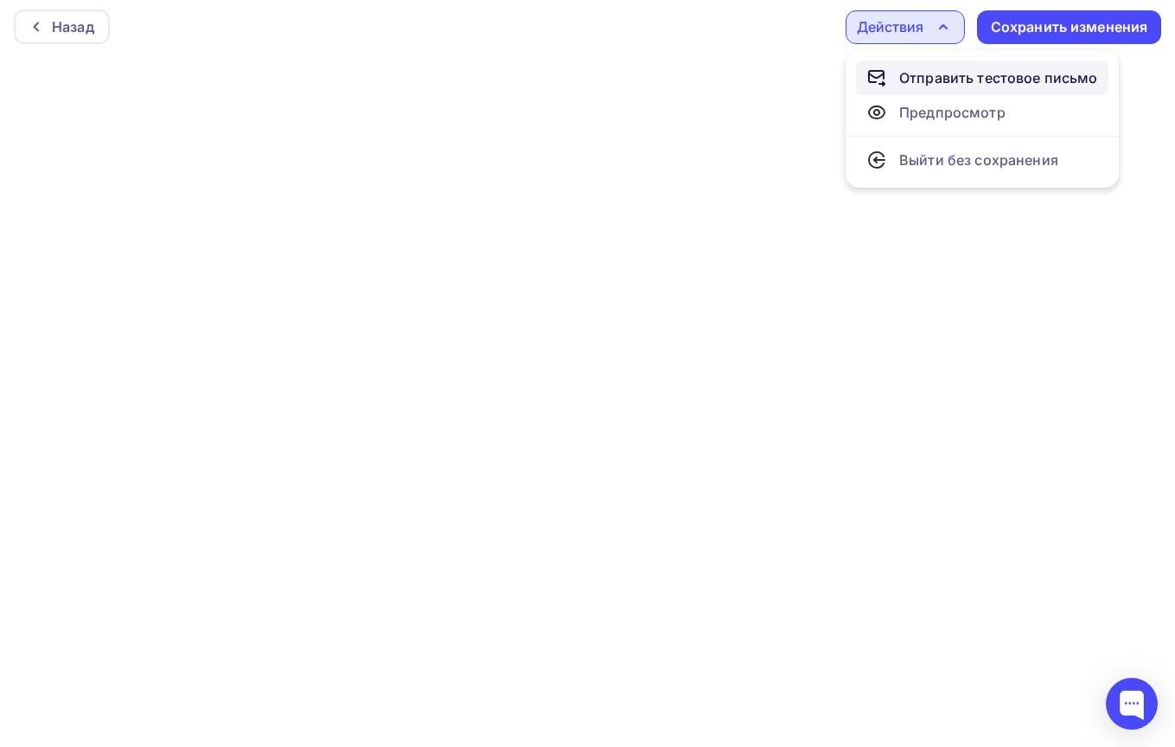
click at [939, 74] on div "Отправить тестовое письмо" at bounding box center [998, 77] width 199 height 21
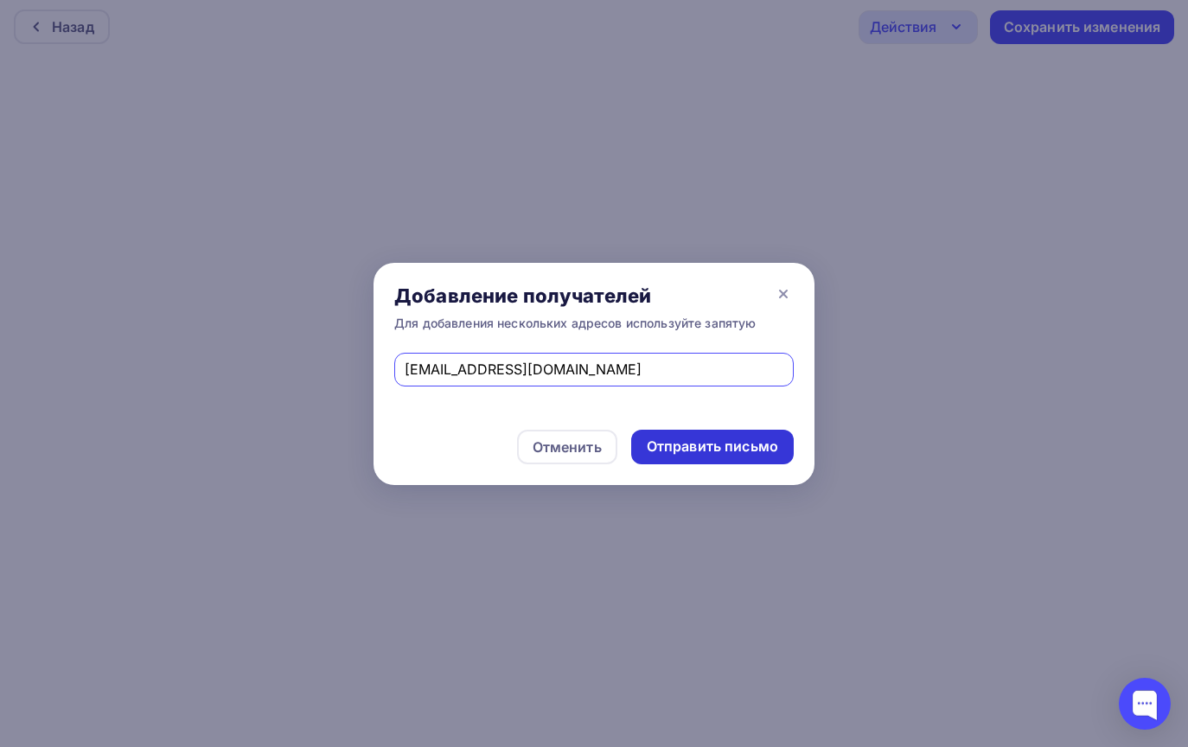
click at [699, 446] on div "Отправить письмо" at bounding box center [712, 447] width 131 height 20
